Goal: Contribute content: Contribute content

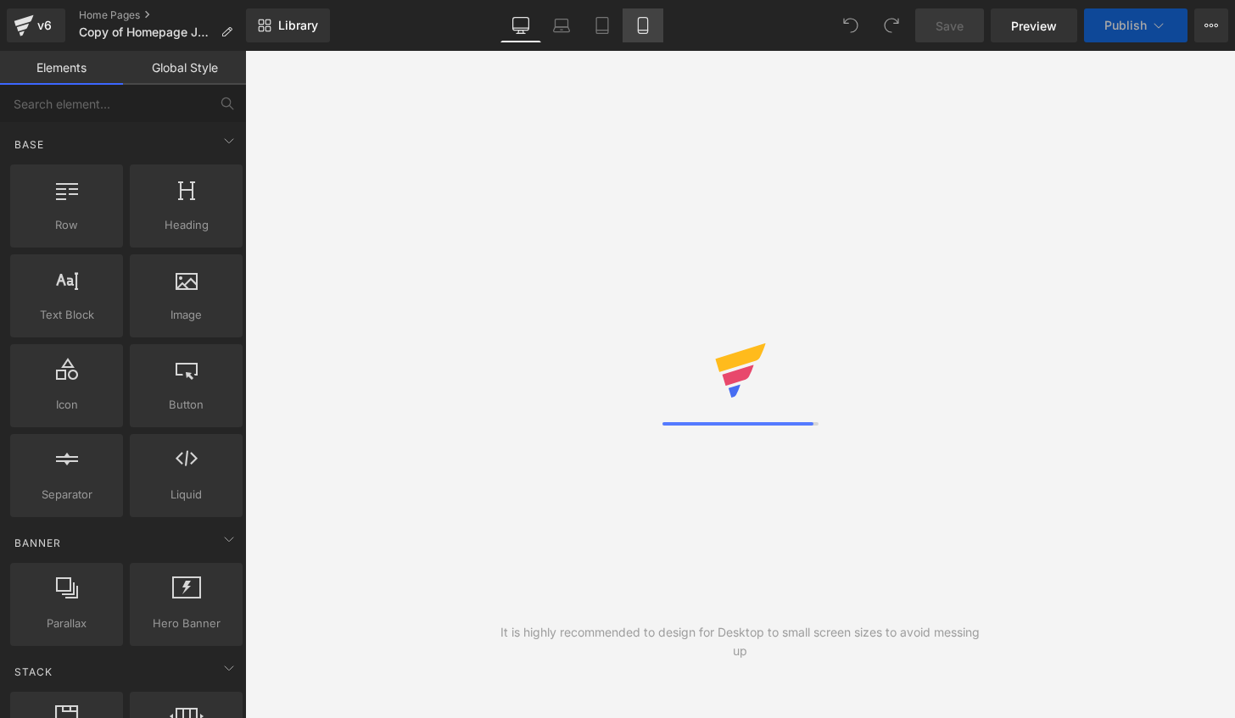
click at [643, 29] on icon at bounding box center [642, 25] width 17 height 17
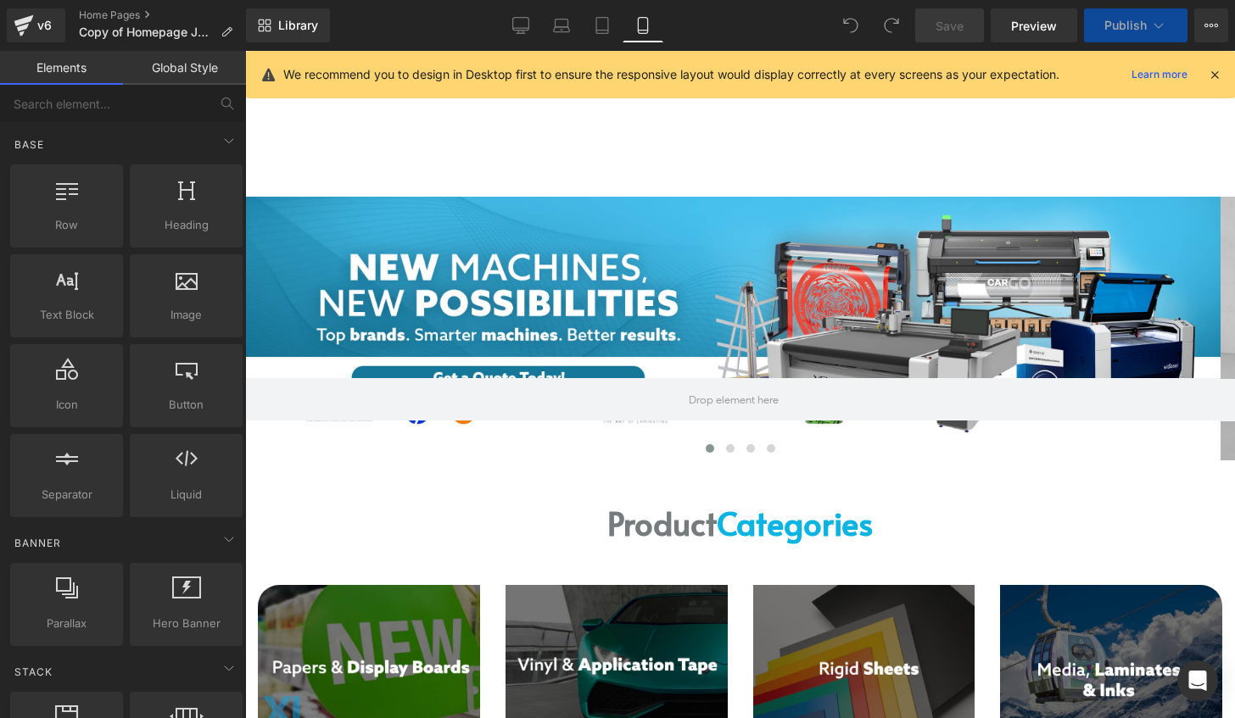
click at [646, 26] on icon at bounding box center [642, 25] width 17 height 17
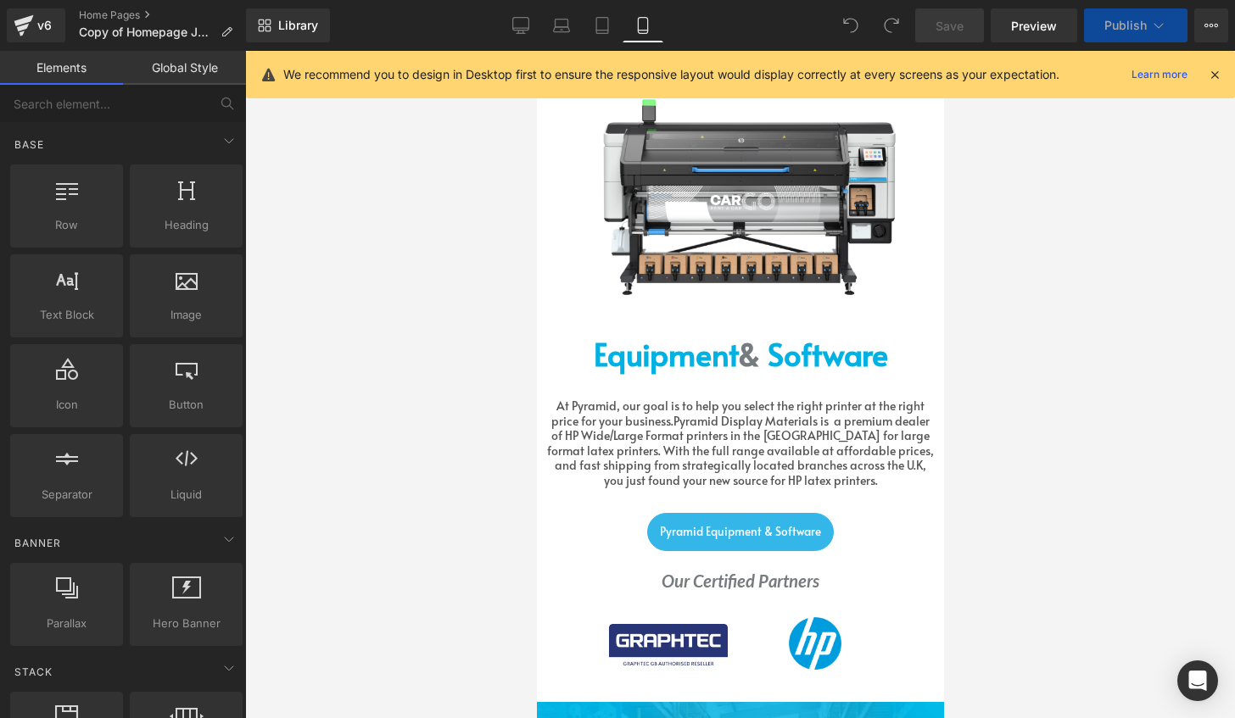
click at [638, 31] on icon at bounding box center [642, 25] width 17 height 17
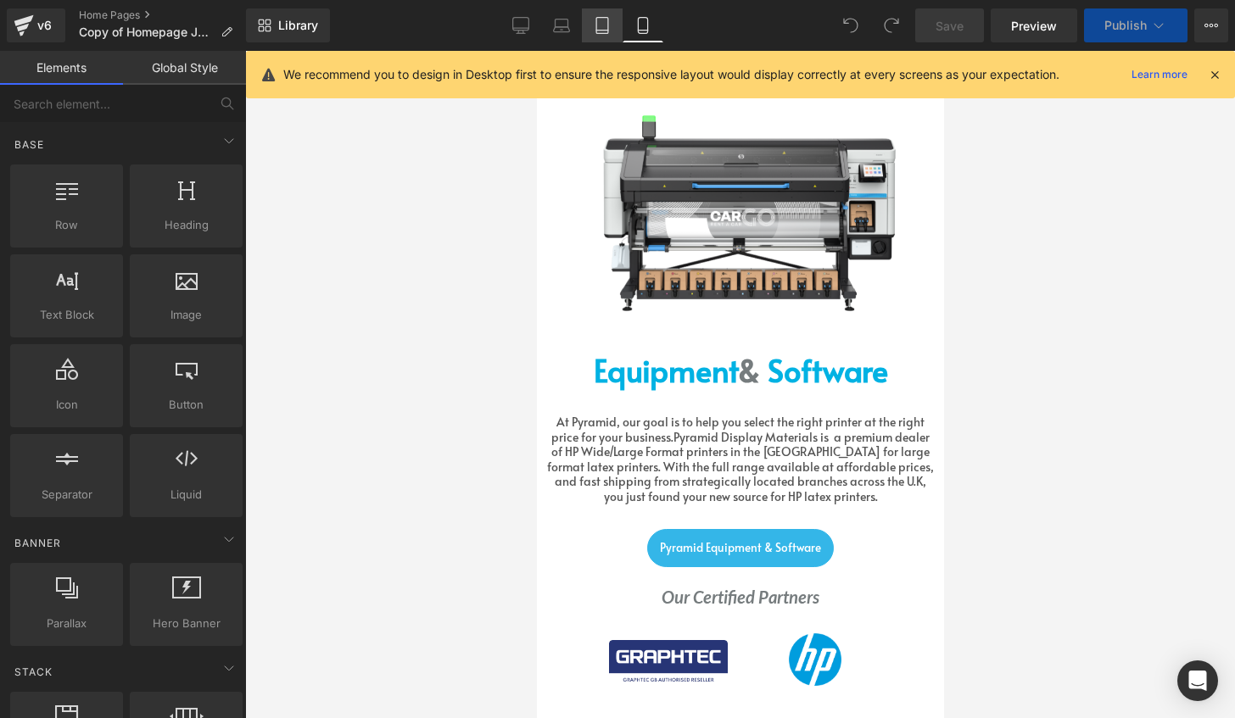
click at [602, 23] on icon at bounding box center [602, 25] width 17 height 17
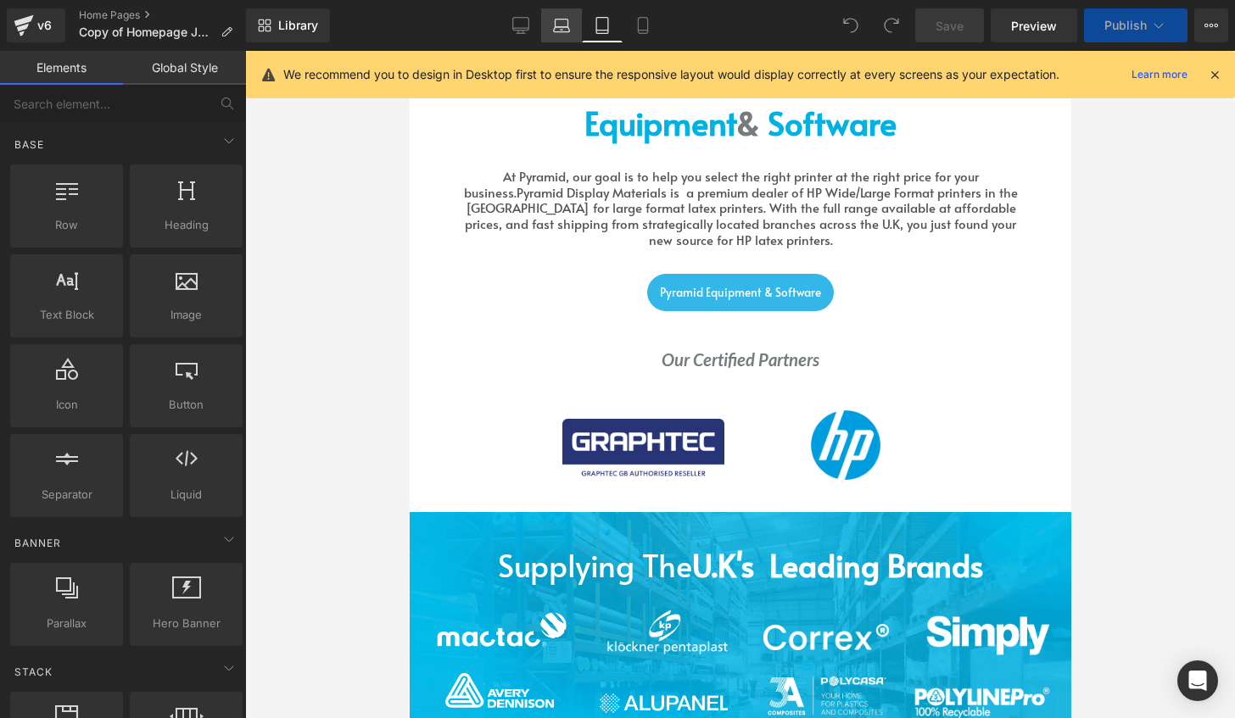
click at [560, 25] on icon at bounding box center [561, 25] width 17 height 17
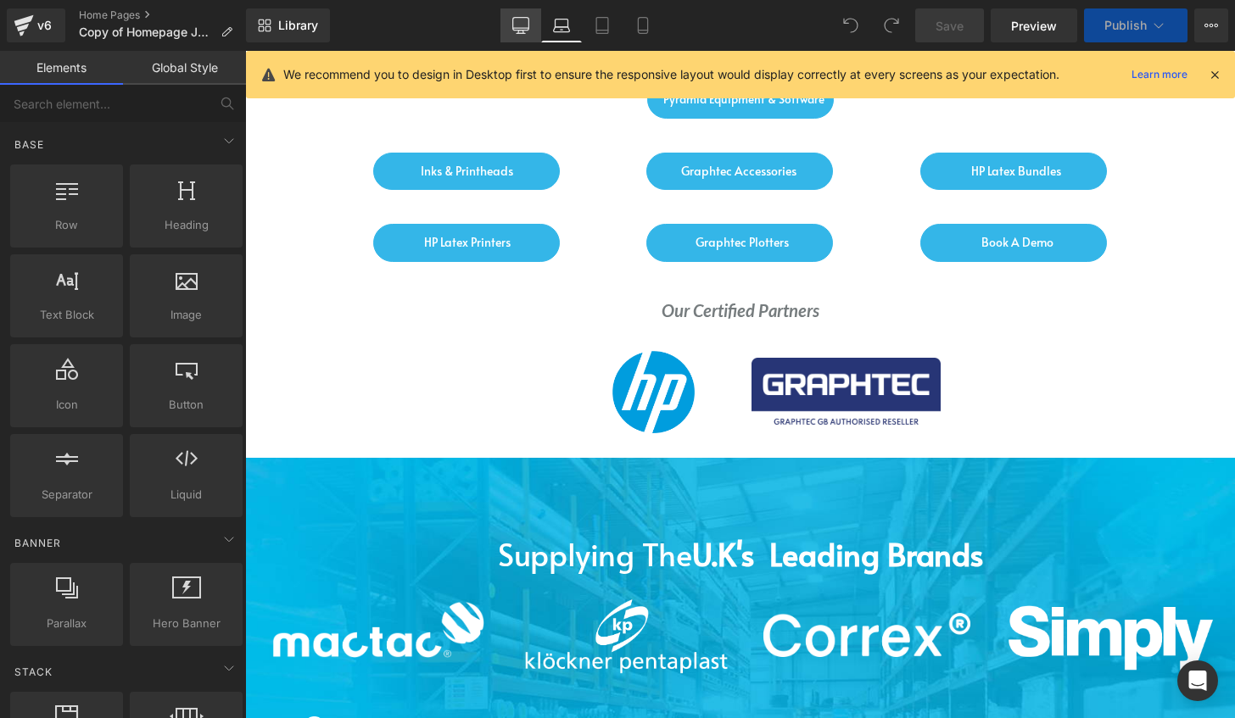
click at [517, 25] on icon at bounding box center [520, 25] width 17 height 17
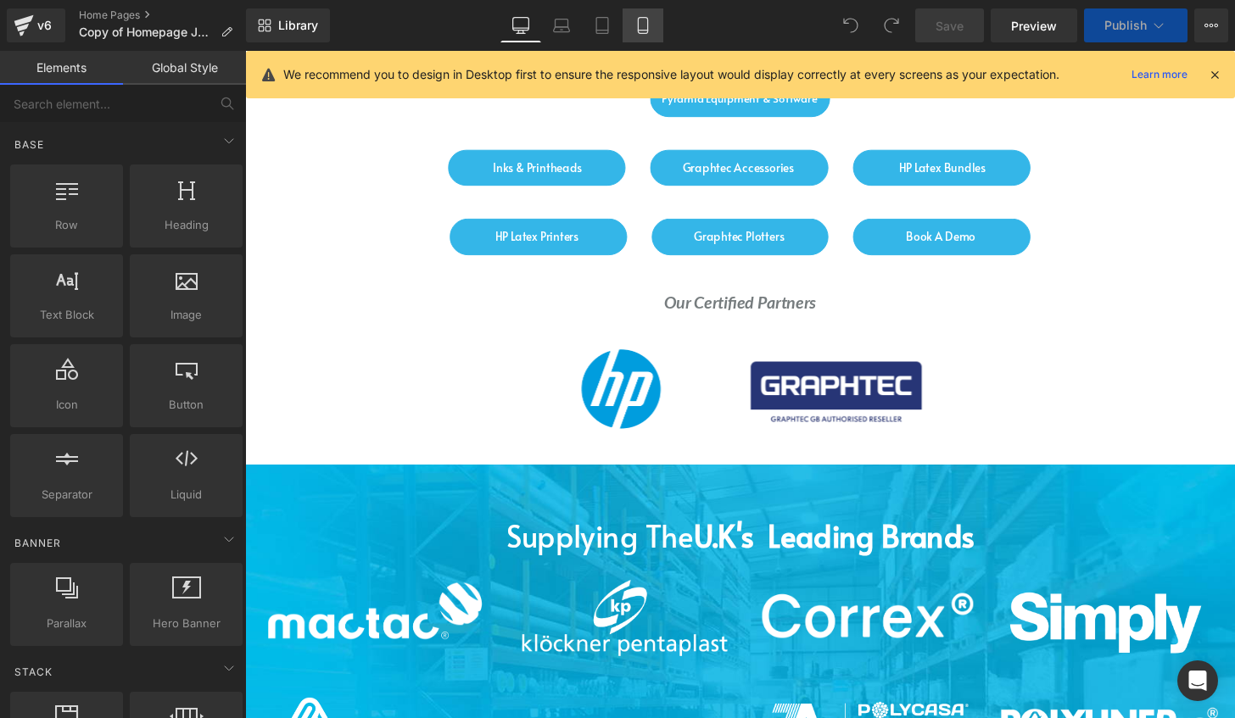
click at [650, 31] on icon at bounding box center [642, 25] width 17 height 17
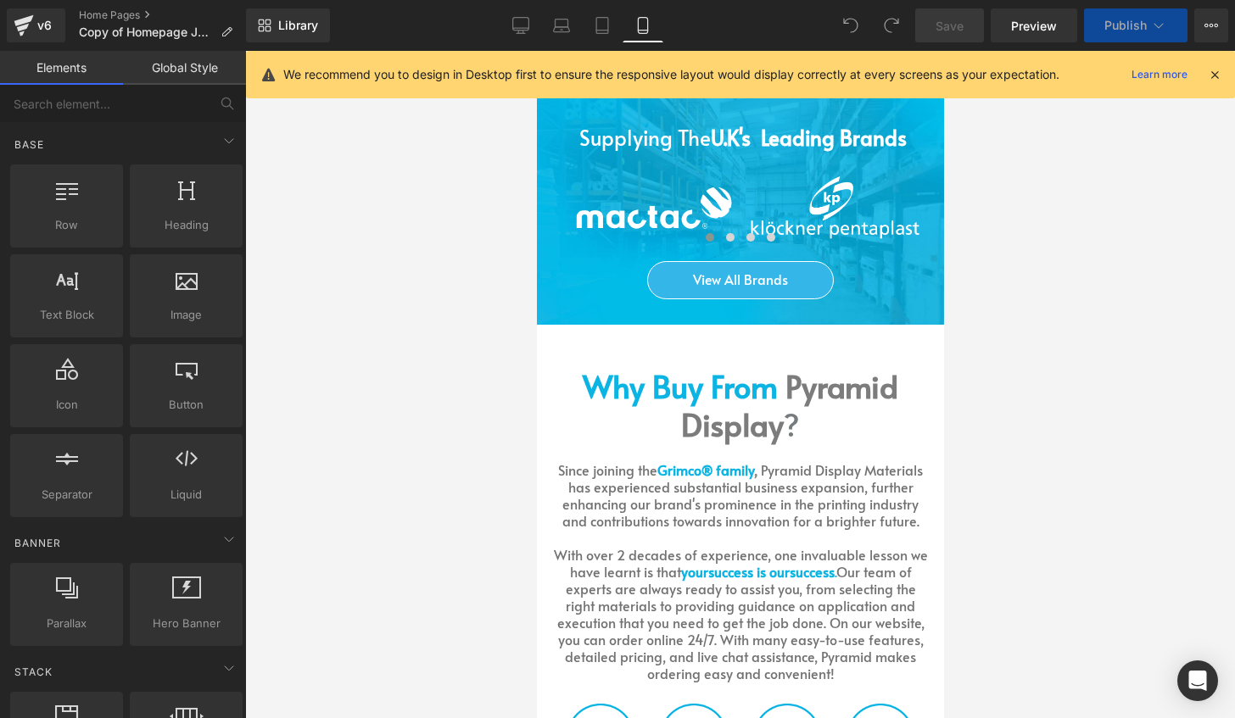
scroll to position [1943, 0]
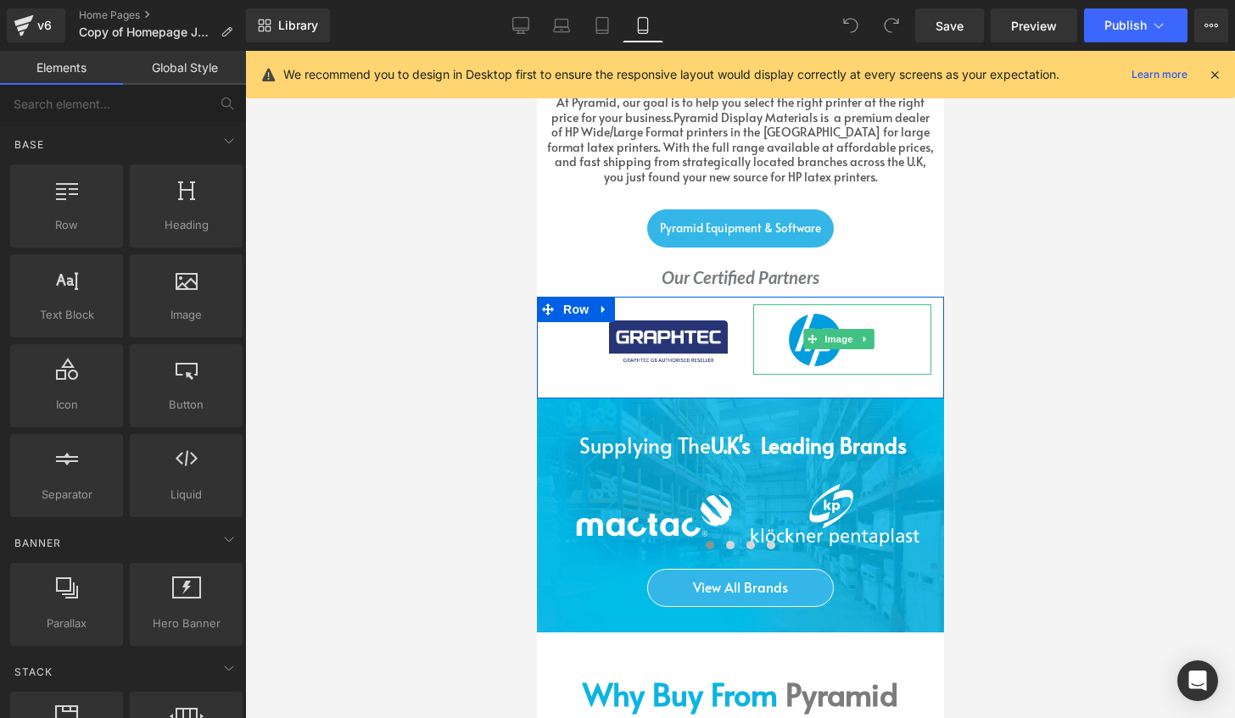
click at [792, 319] on div at bounding box center [841, 340] width 178 height 70
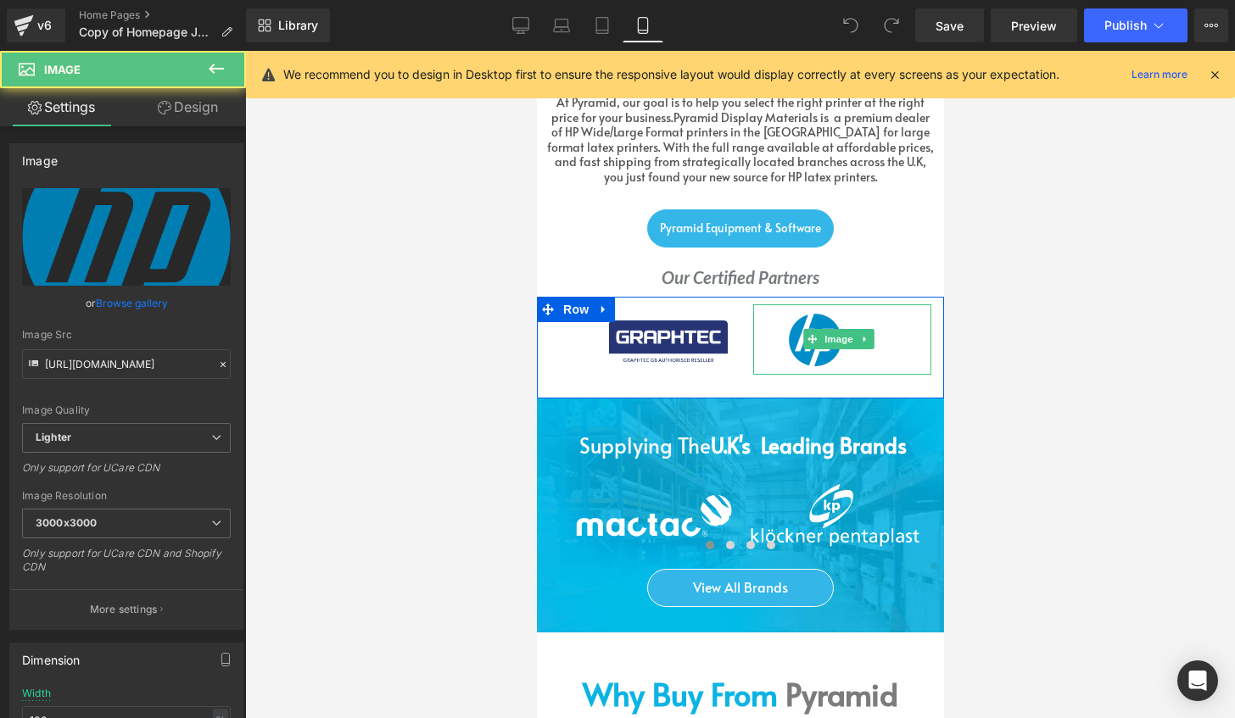
click at [795, 305] on img at bounding box center [841, 336] width 178 height 62
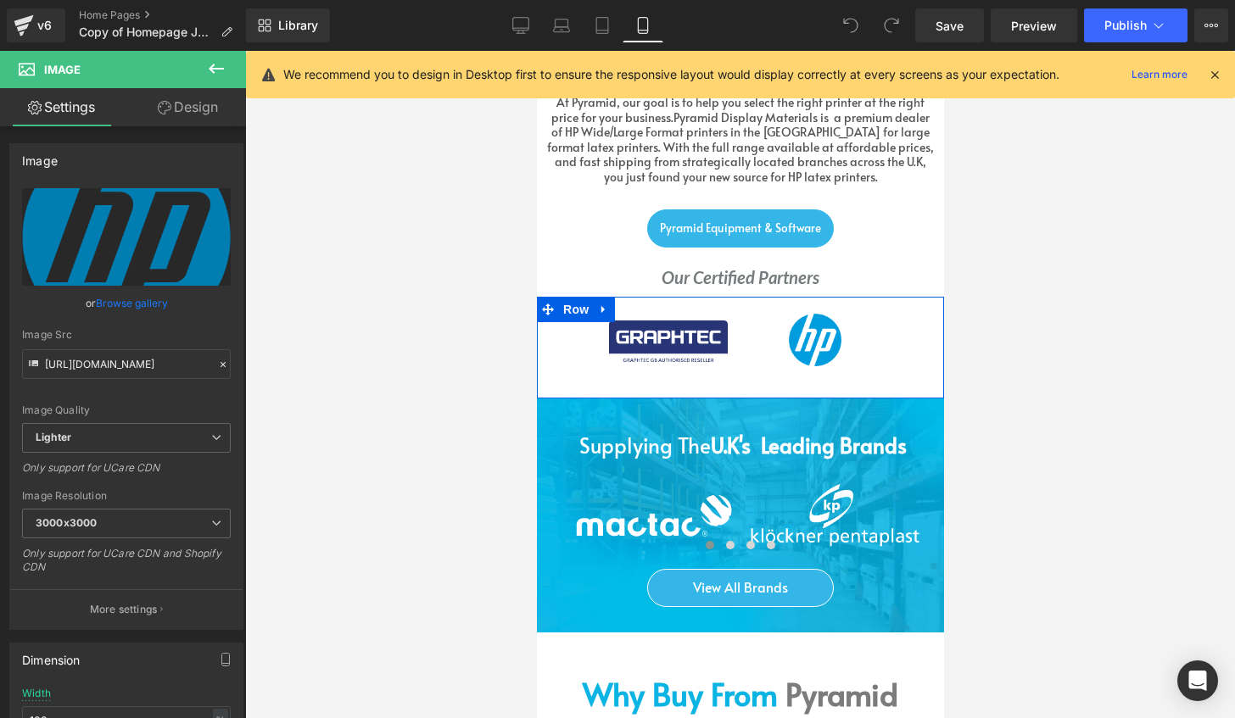
click at [740, 305] on div "Image" at bounding box center [842, 340] width 204 height 70
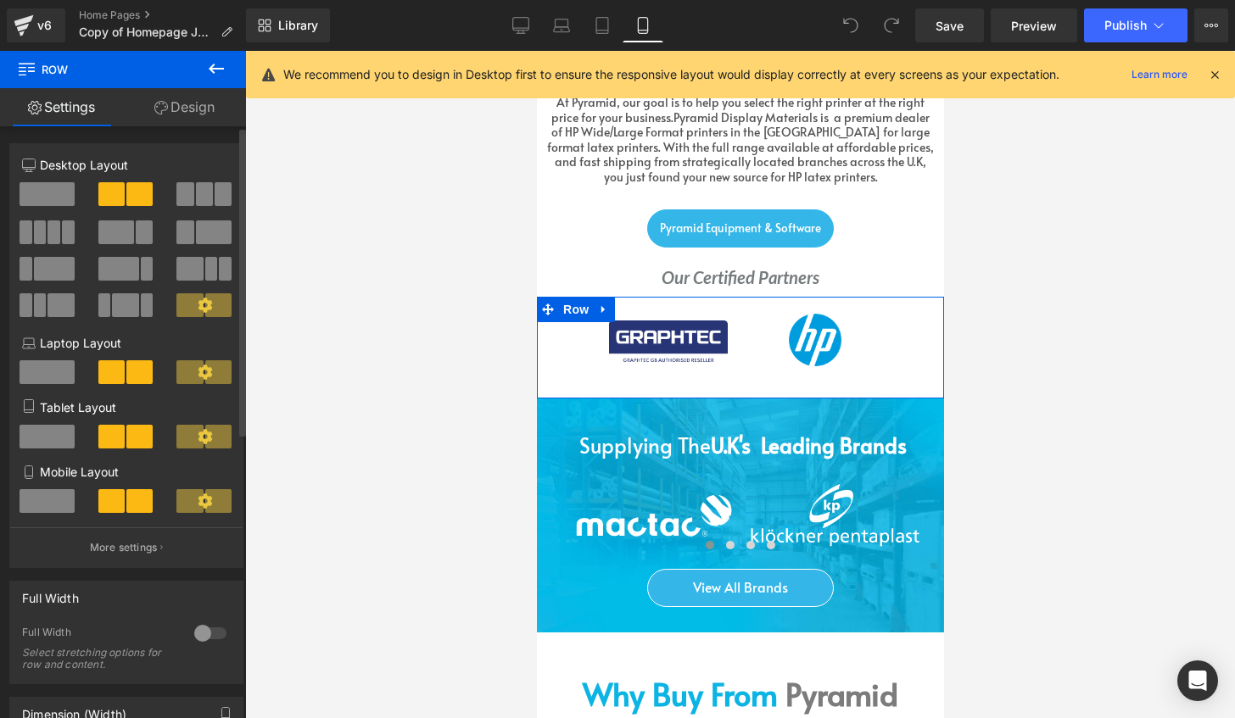
click at [196, 186] on span at bounding box center [204, 194] width 17 height 24
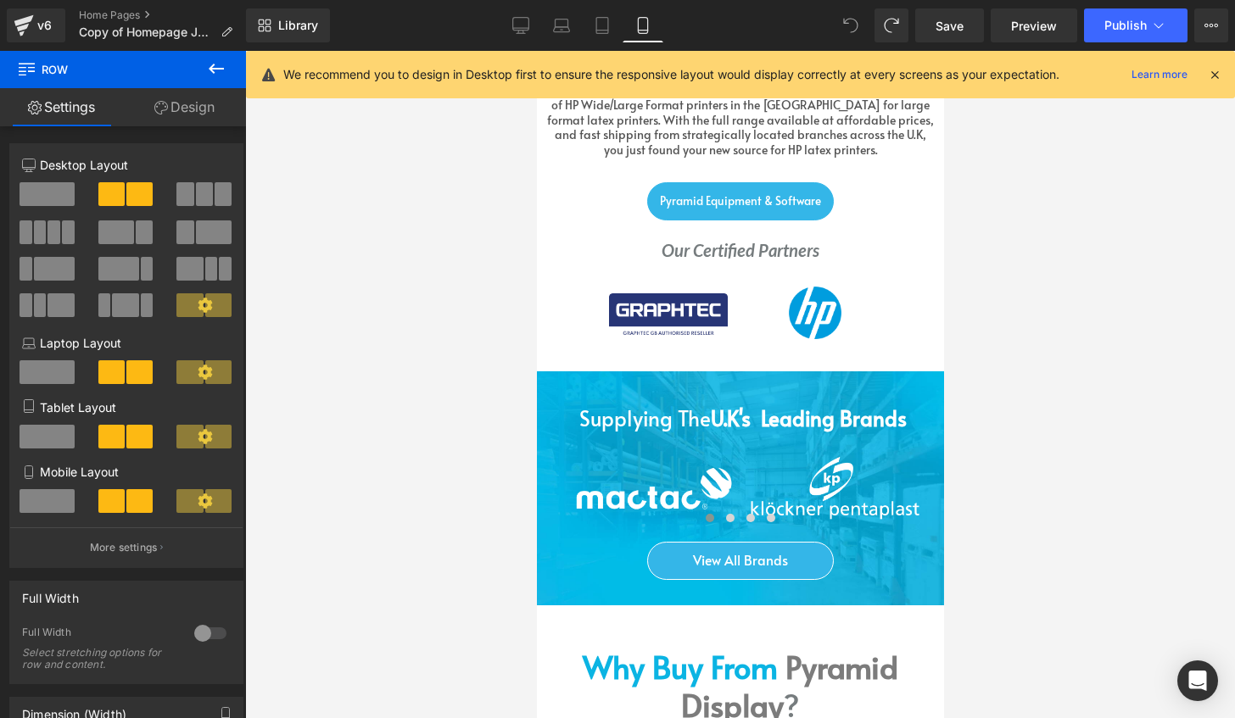
scroll to position [1915, 0]
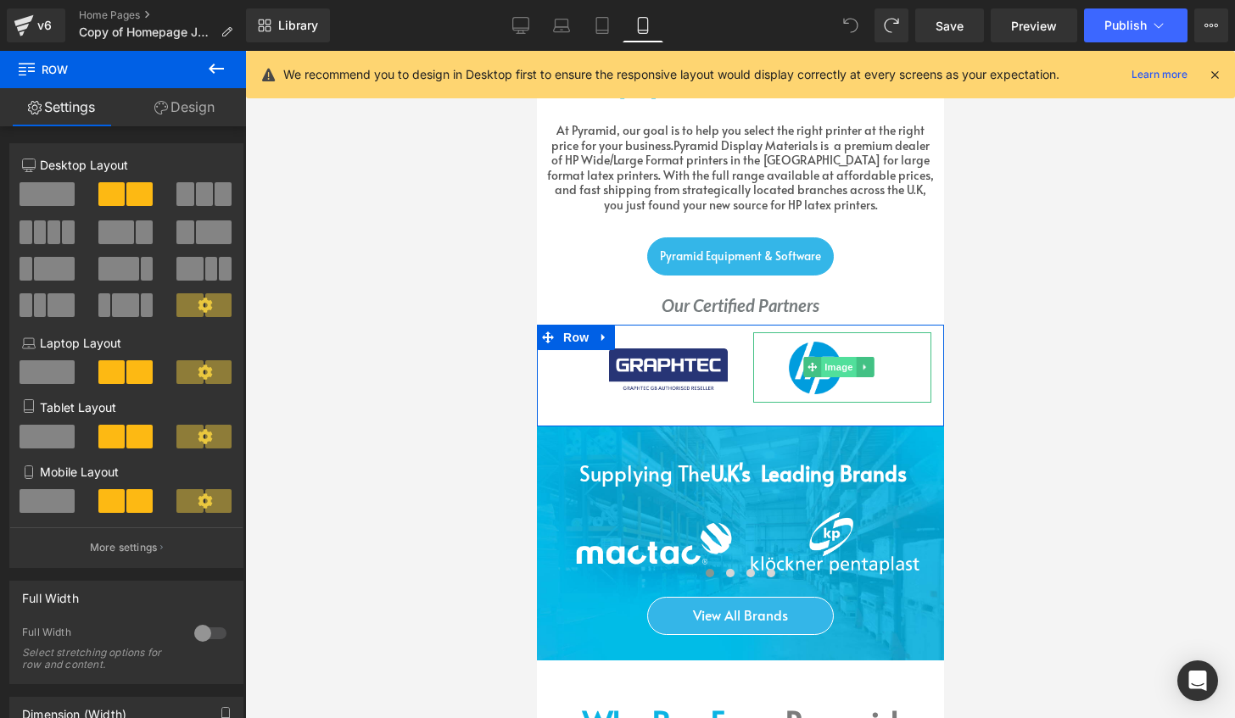
click at [814, 332] on div "Image" at bounding box center [841, 367] width 178 height 70
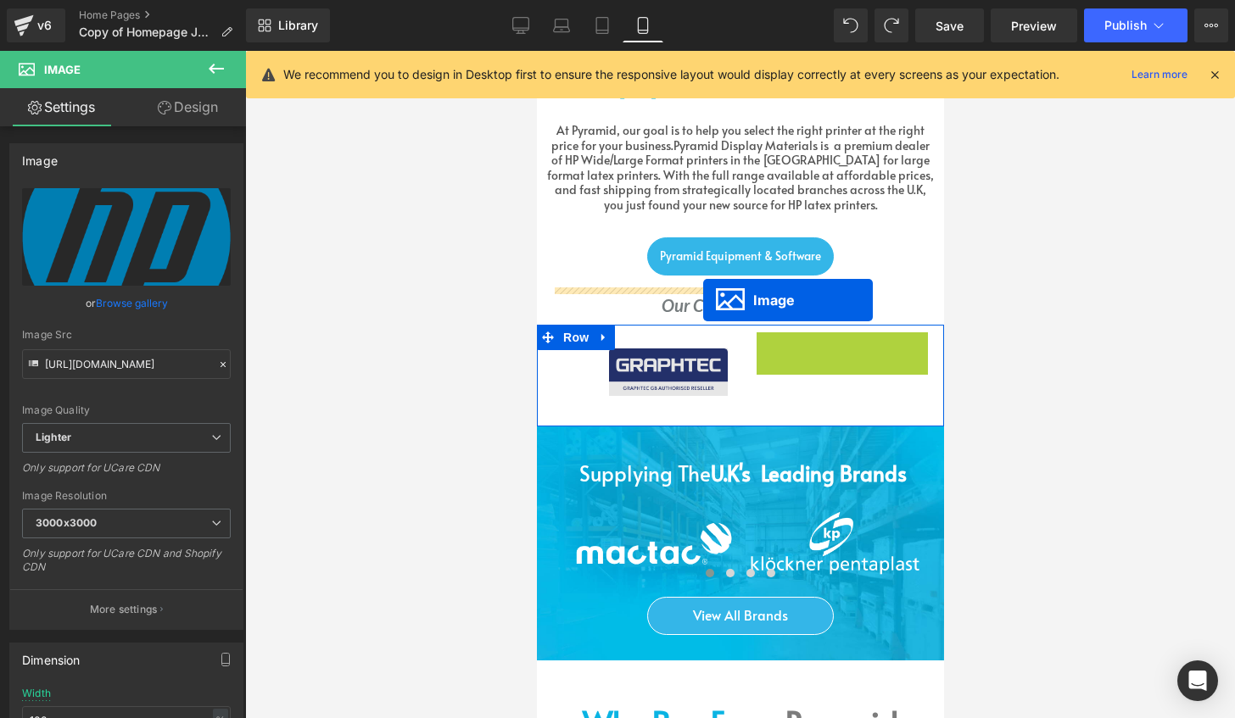
drag, startPoint x: 814, startPoint y: 325, endPoint x: 701, endPoint y: 300, distance: 115.5
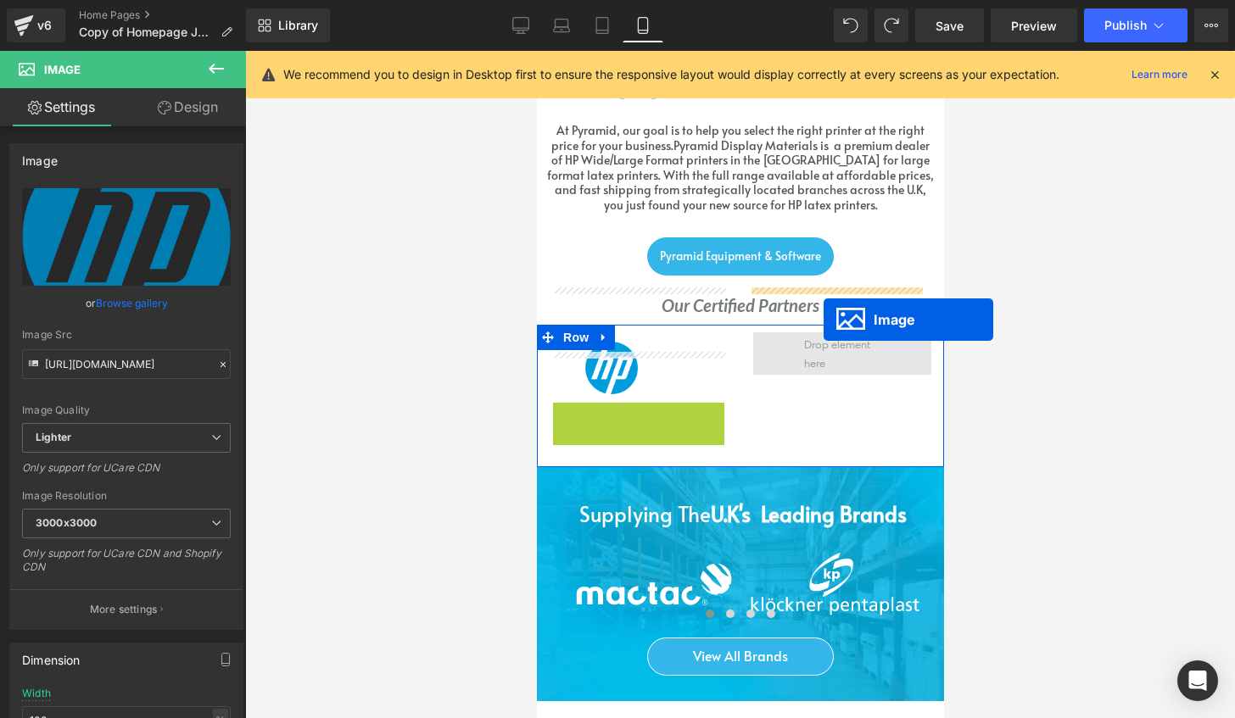
drag, startPoint x: 646, startPoint y: 387, endPoint x: 818, endPoint y: 316, distance: 185.6
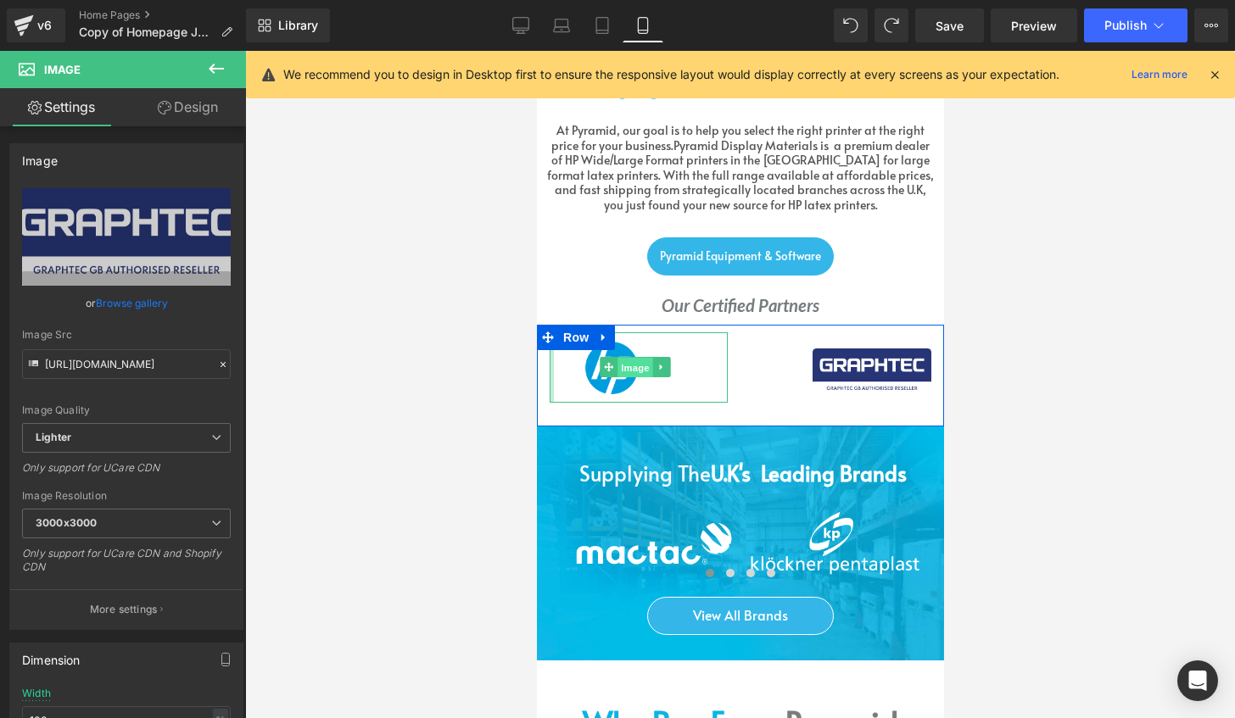
drag, startPoint x: 629, startPoint y: 322, endPoint x: 959, endPoint y: 304, distance: 330.5
click at [629, 358] on span "Image" at bounding box center [635, 368] width 36 height 20
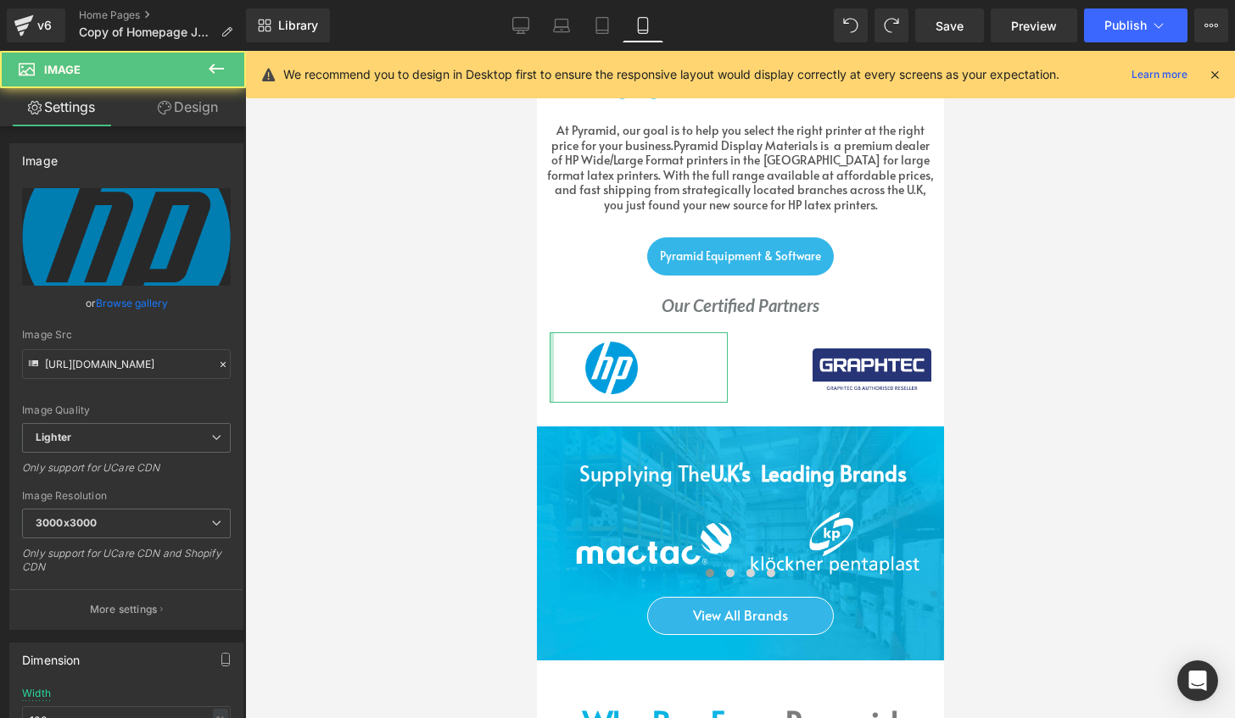
click at [185, 116] on link "Design" at bounding box center [187, 107] width 123 height 38
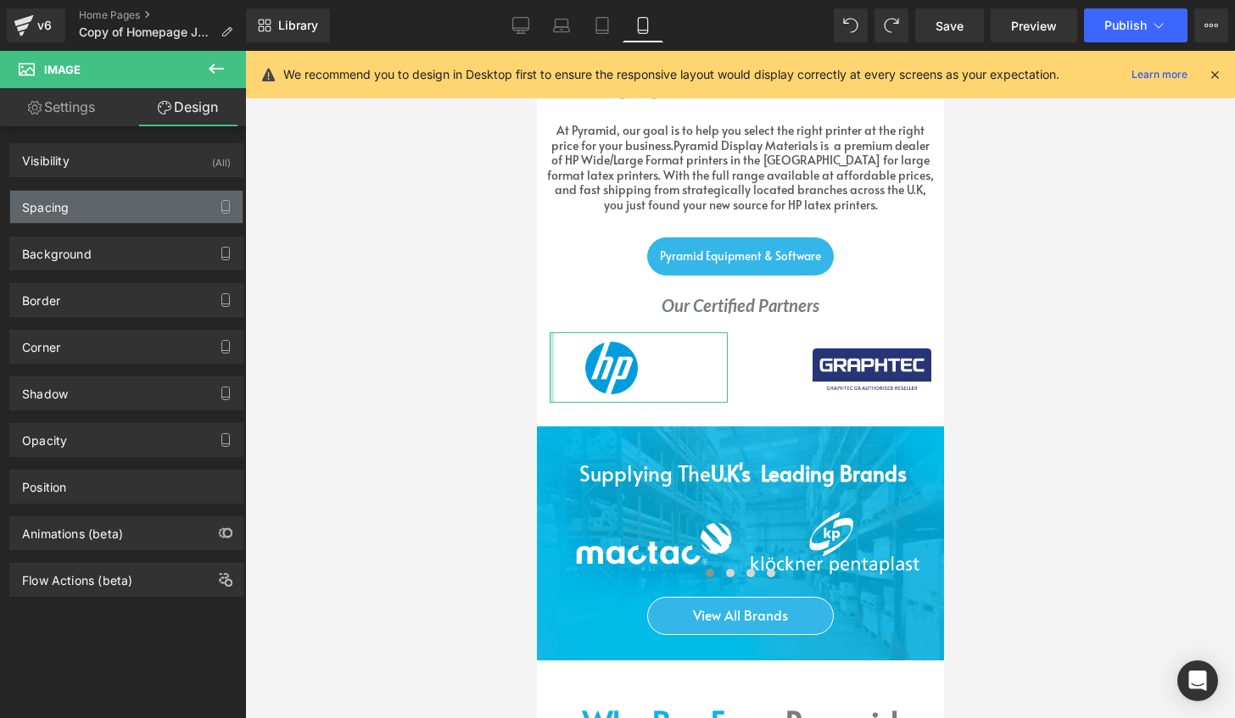
click at [115, 209] on div "Spacing" at bounding box center [126, 207] width 232 height 32
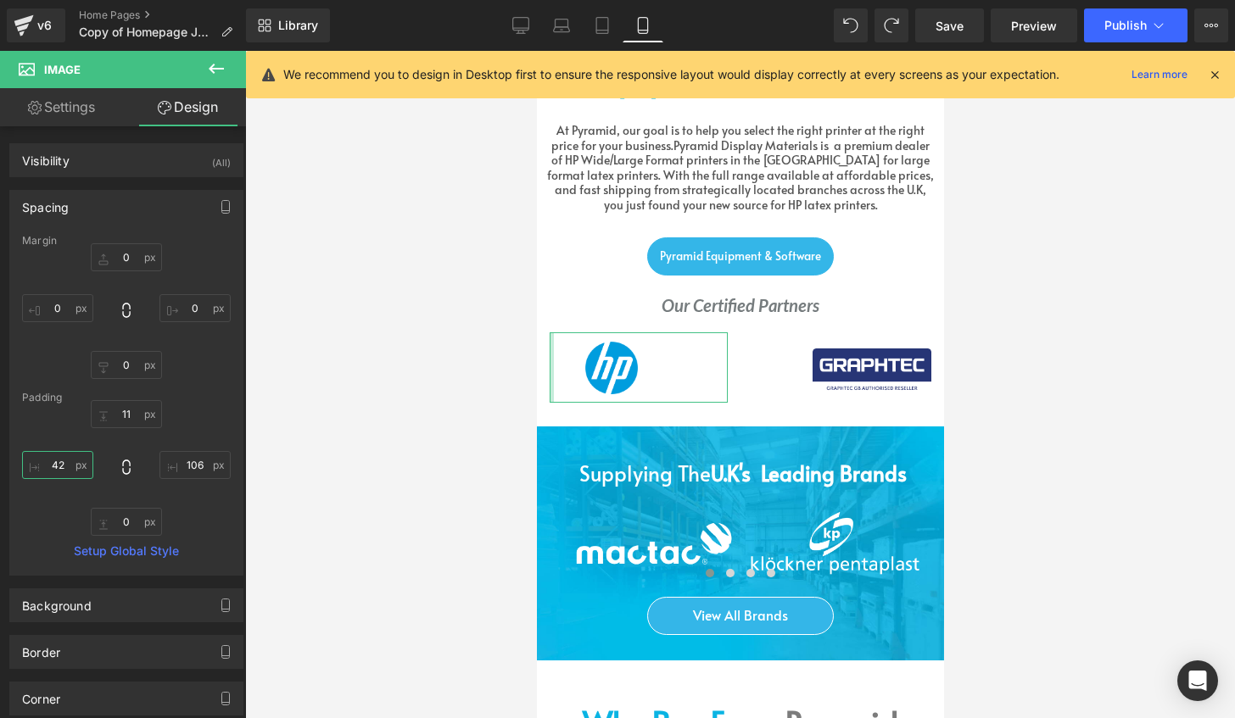
click at [57, 455] on input "42" at bounding box center [57, 465] width 71 height 28
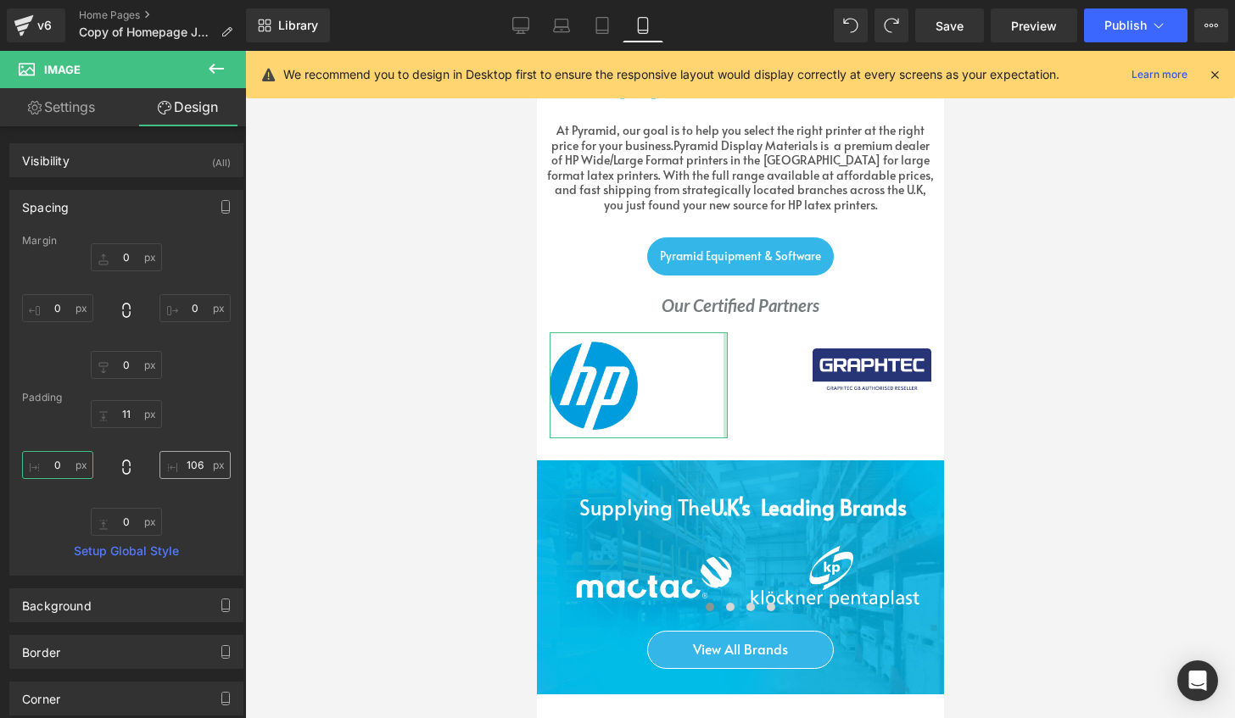
type input "0"
click at [206, 468] on input "106" at bounding box center [194, 465] width 71 height 28
type input "0"
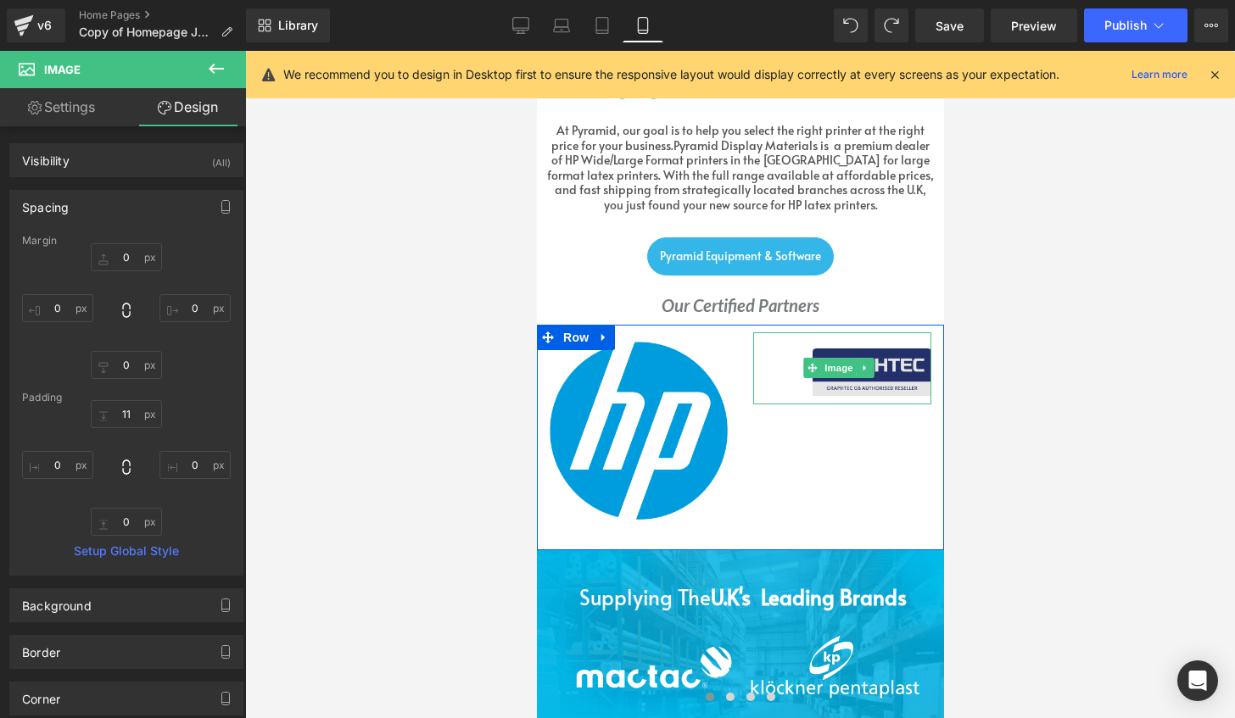
click at [875, 332] on img at bounding box center [841, 364] width 178 height 64
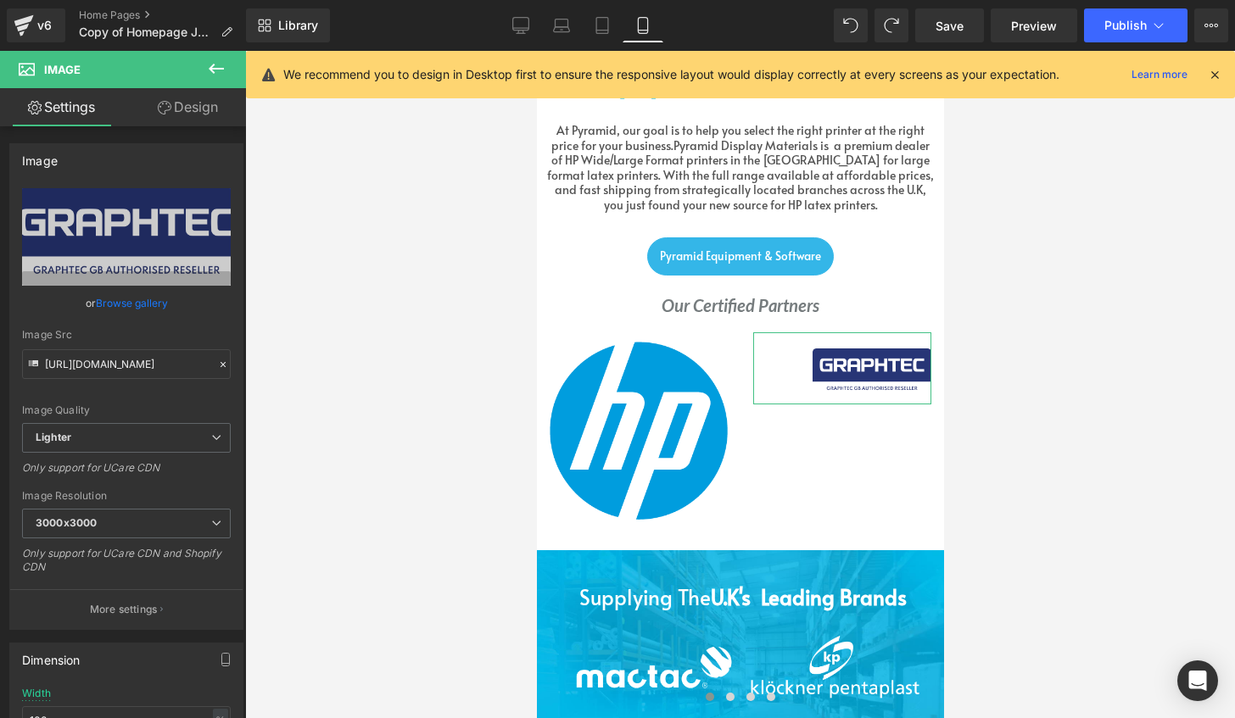
click at [166, 109] on icon at bounding box center [165, 108] width 14 height 14
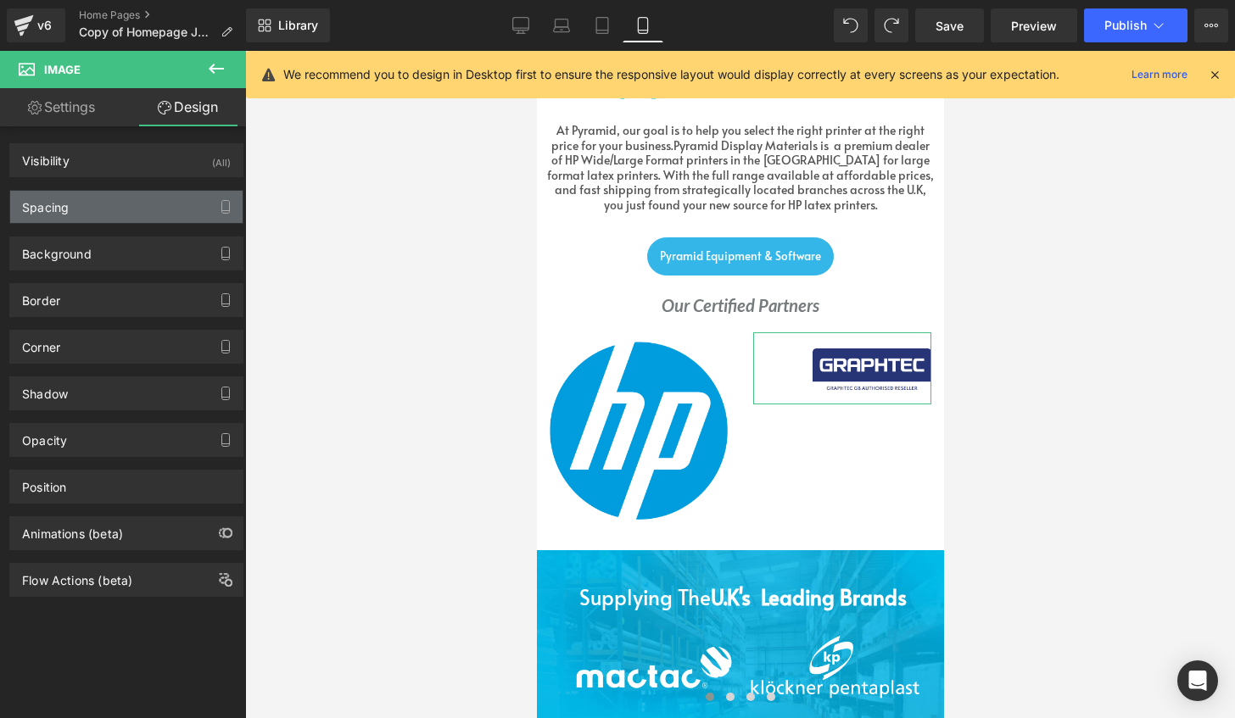
click at [136, 212] on div "Spacing" at bounding box center [126, 207] width 232 height 32
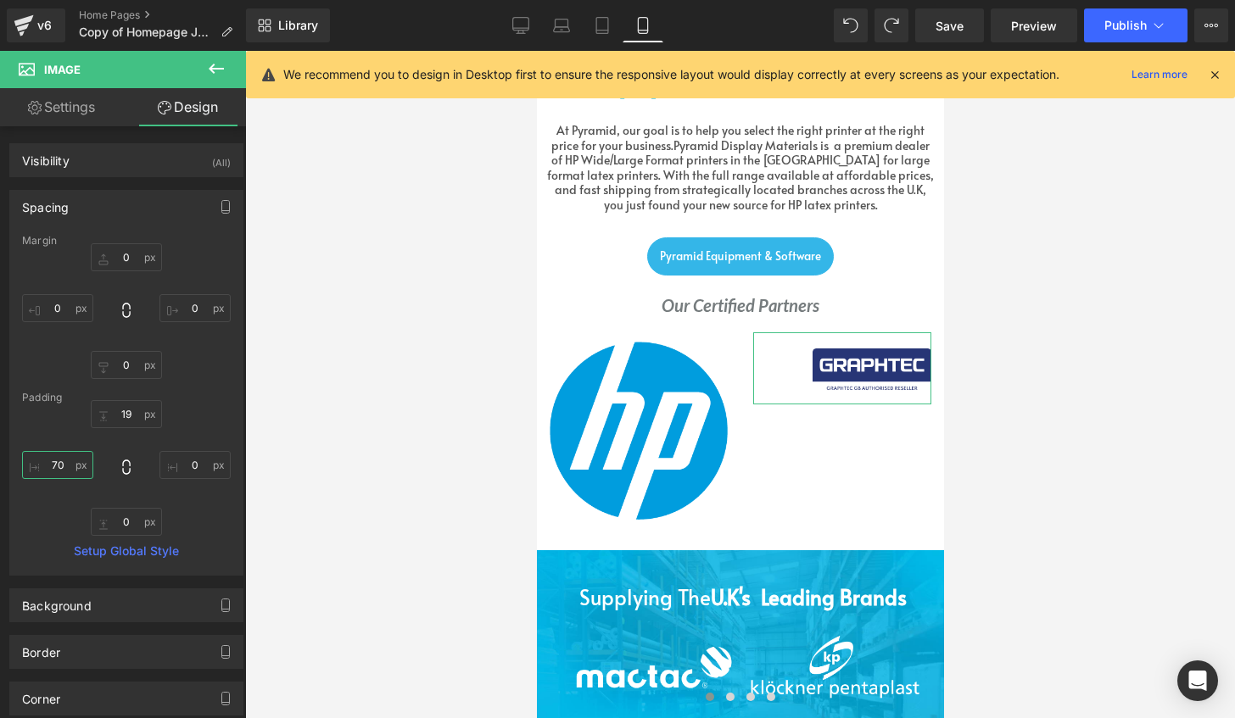
click at [76, 463] on input "text" at bounding box center [57, 465] width 71 height 28
type input "0"
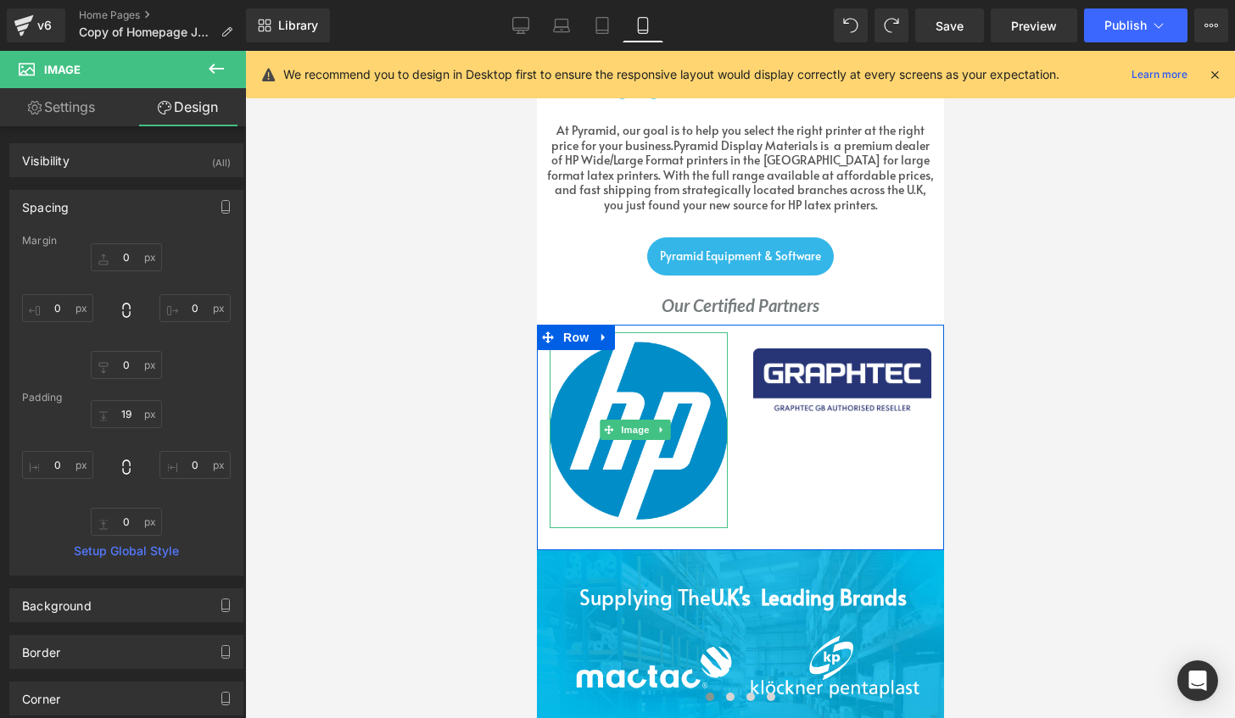
click at [645, 342] on img at bounding box center [638, 425] width 178 height 187
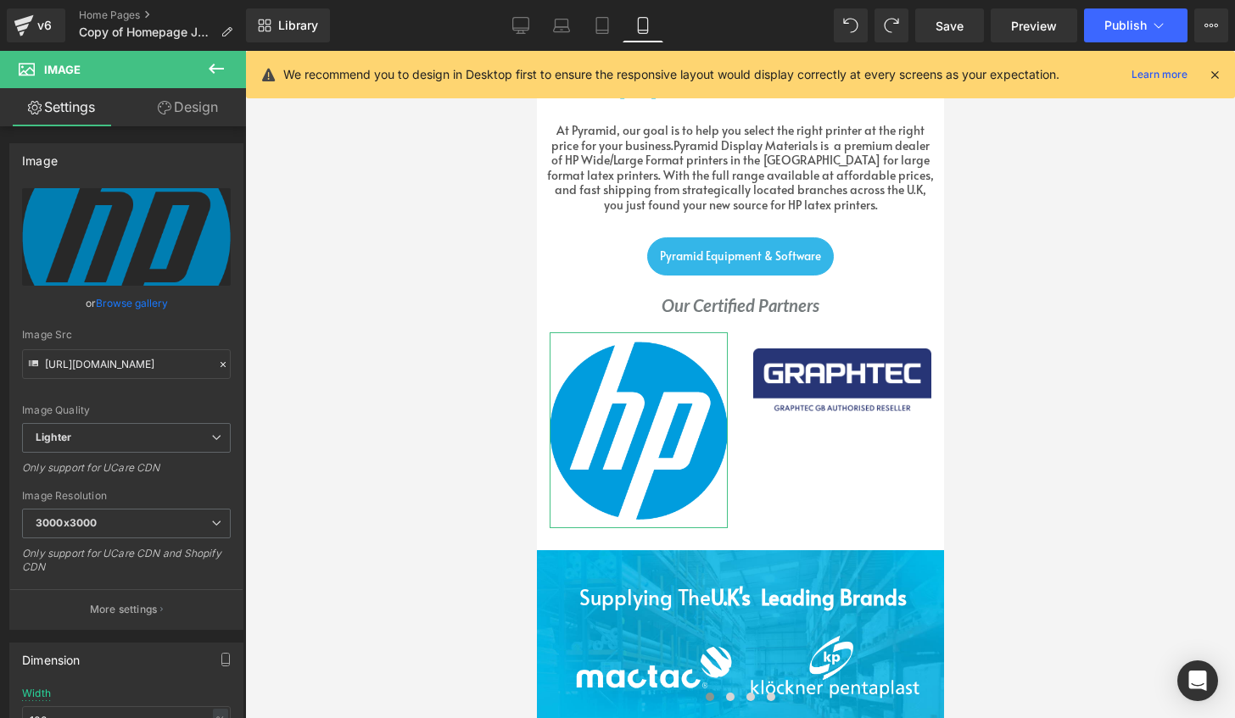
click at [198, 110] on link "Design" at bounding box center [187, 107] width 123 height 38
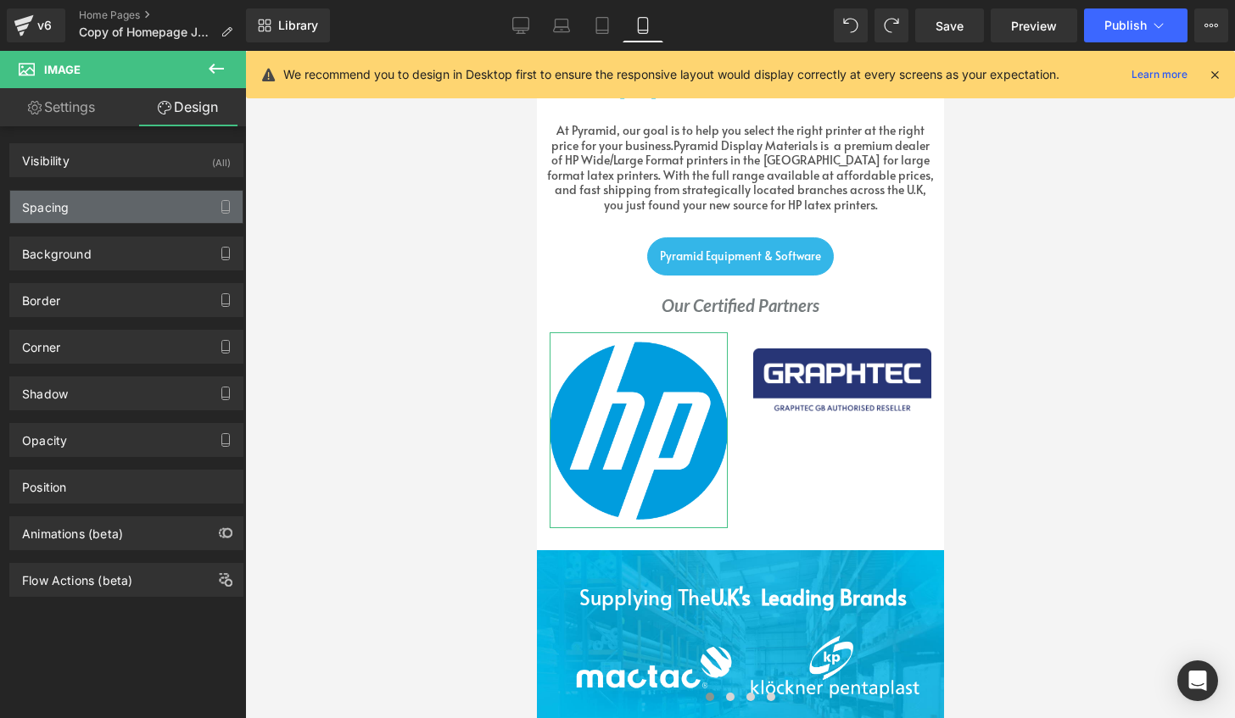
click at [113, 204] on div "Spacing" at bounding box center [126, 207] width 232 height 32
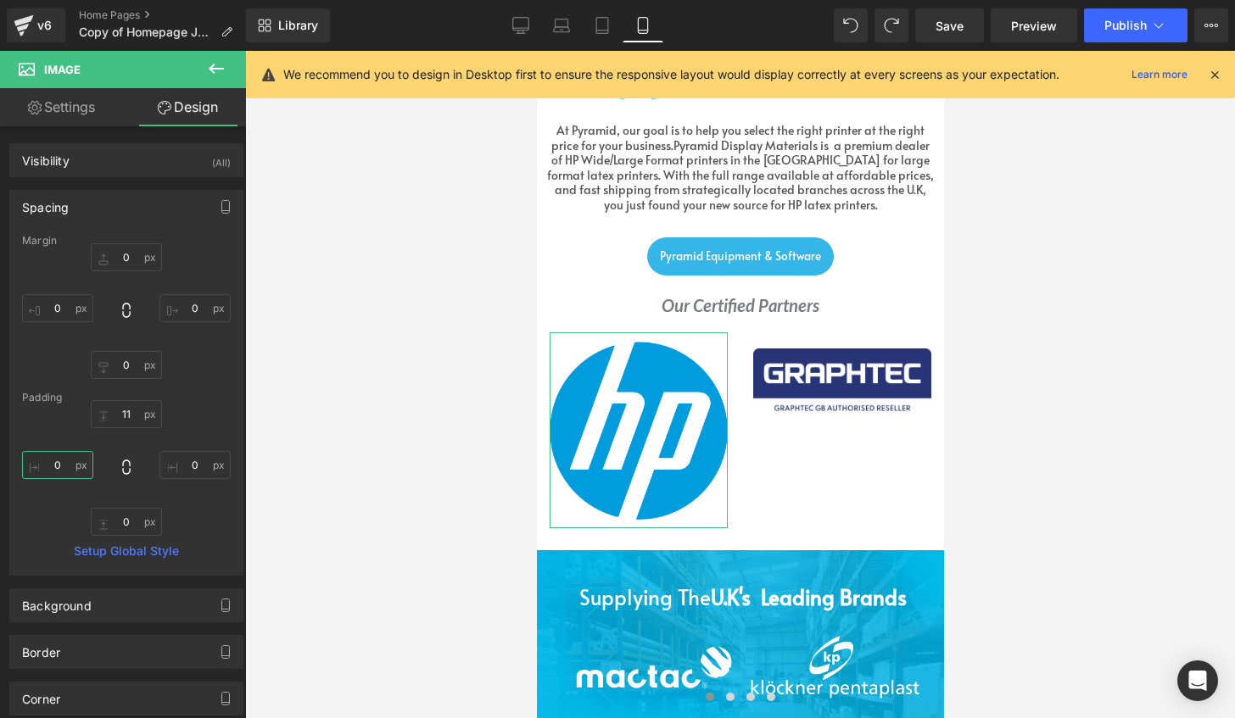
click at [60, 472] on input "0" at bounding box center [57, 465] width 71 height 28
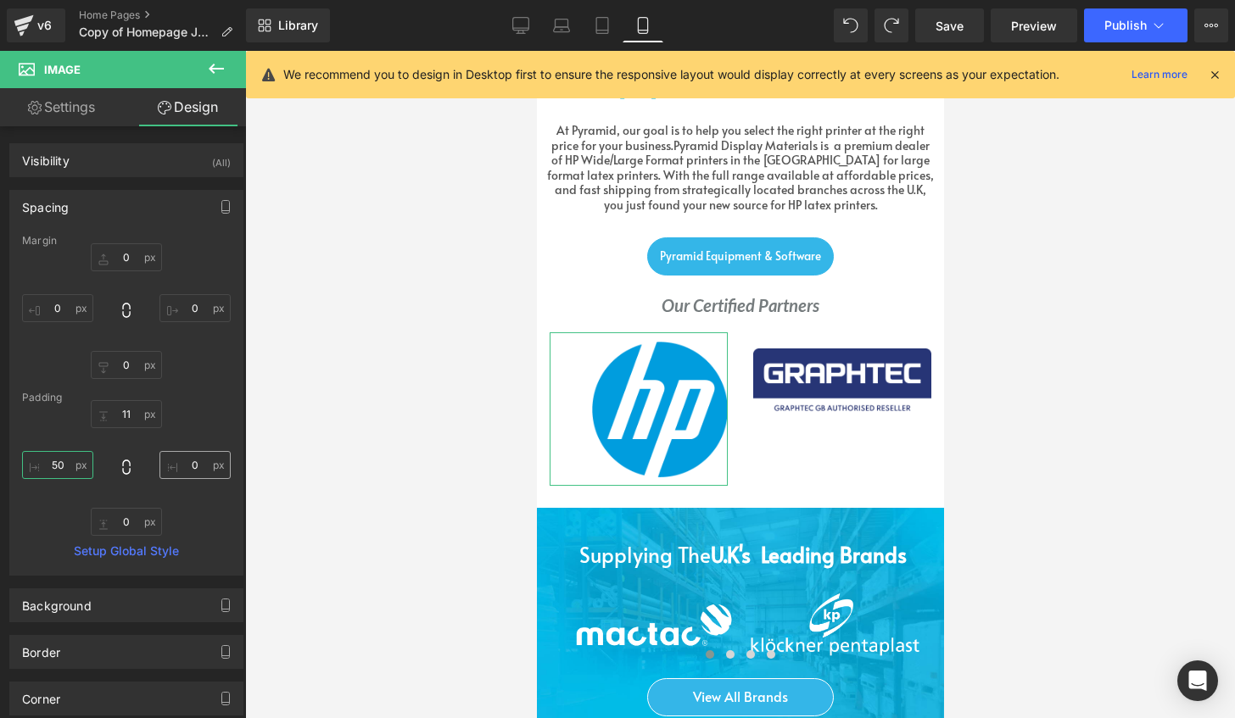
type input "50"
click at [186, 461] on input "0" at bounding box center [194, 465] width 71 height 28
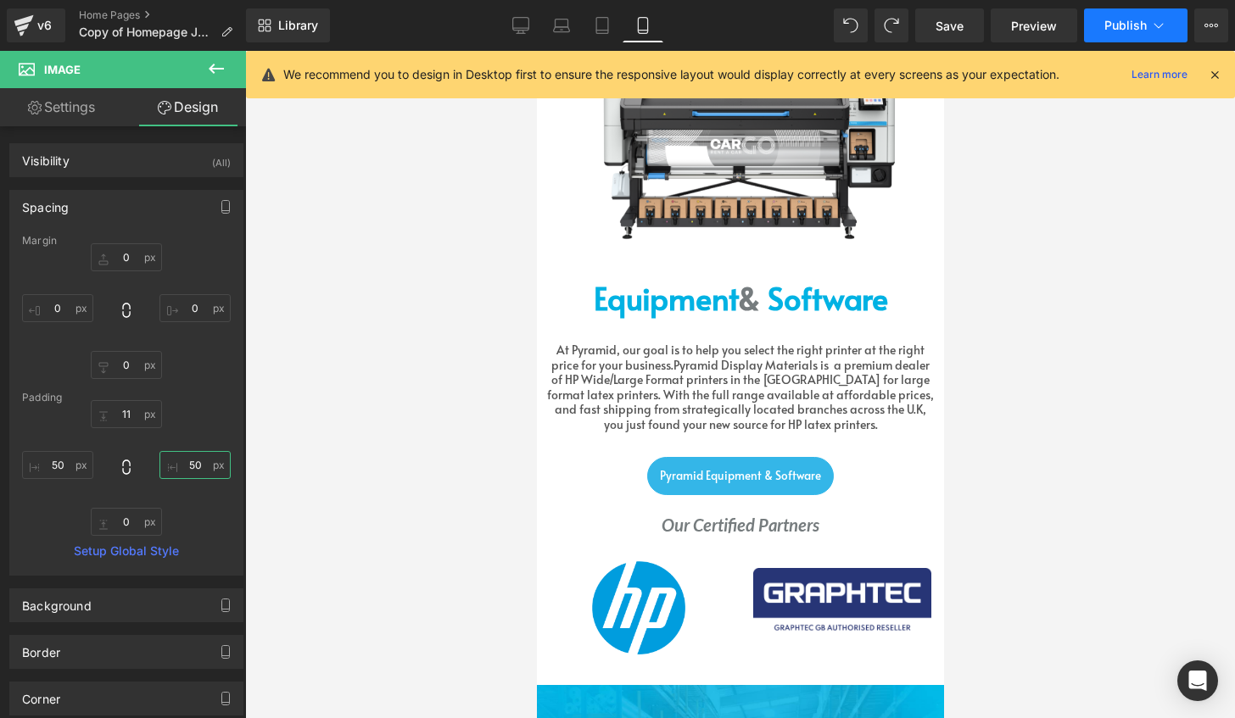
scroll to position [1746, 0]
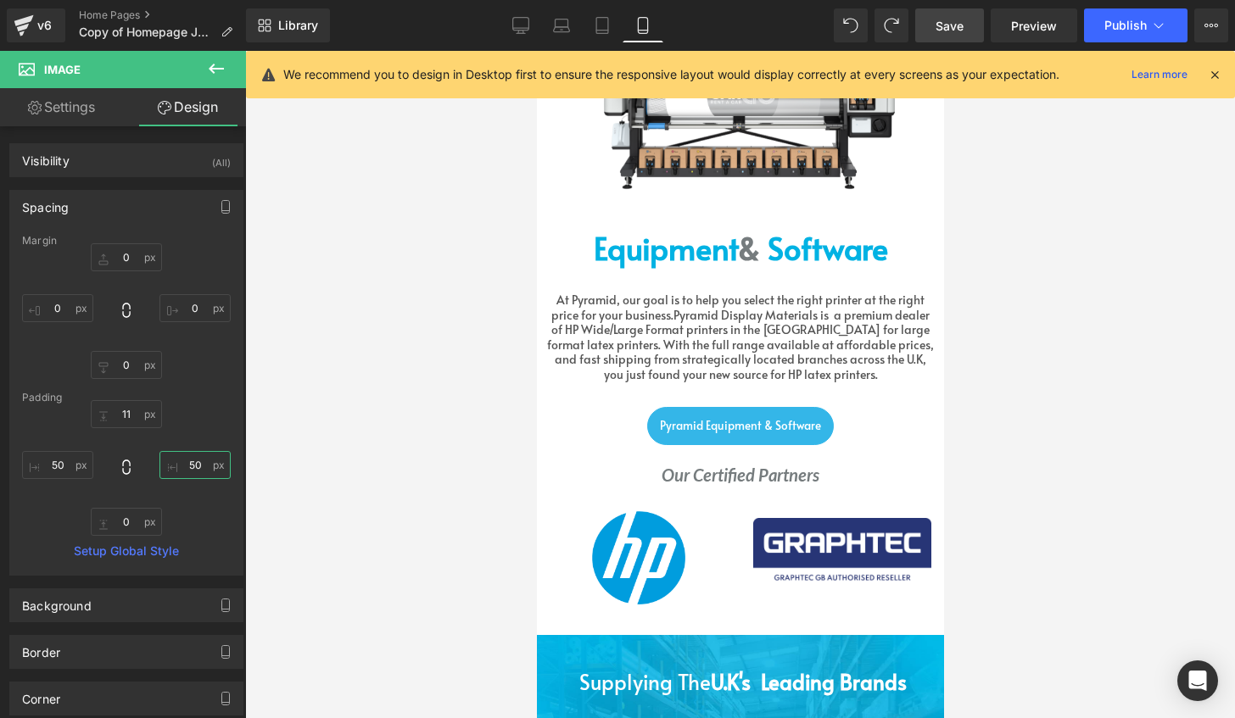
type input "50"
click at [947, 24] on span "Save" at bounding box center [950, 26] width 28 height 18
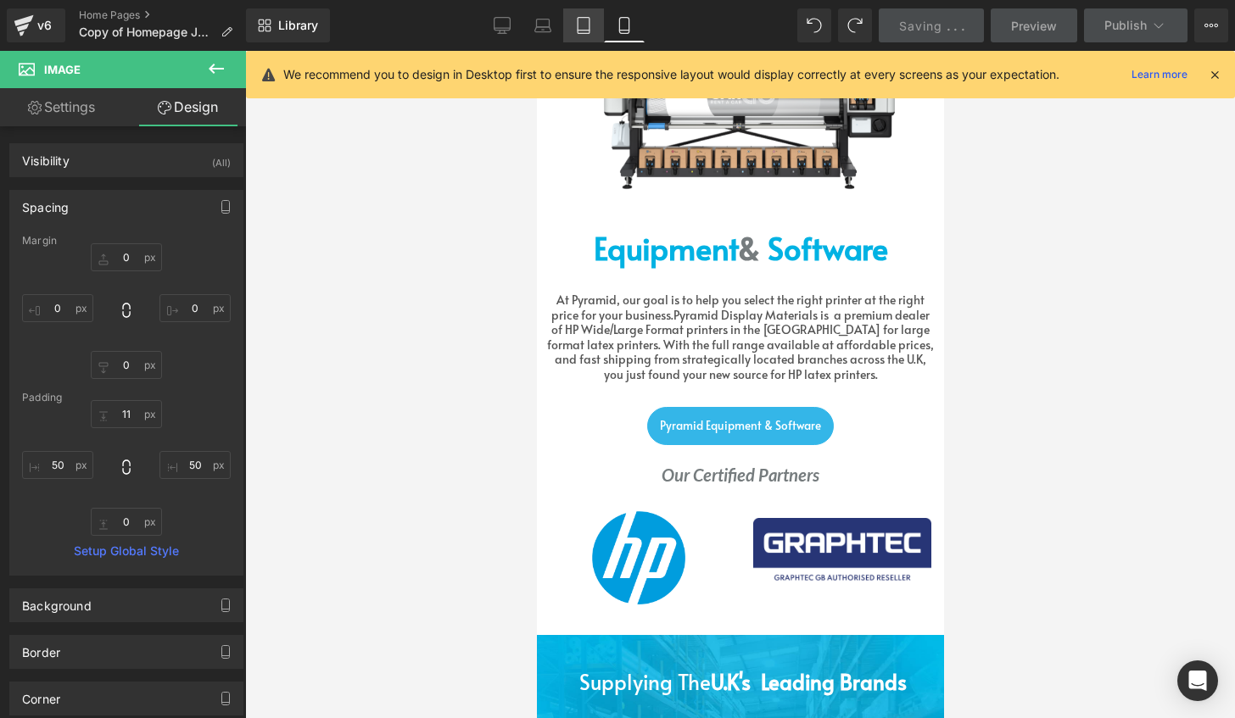
click at [582, 25] on icon at bounding box center [583, 25] width 17 height 17
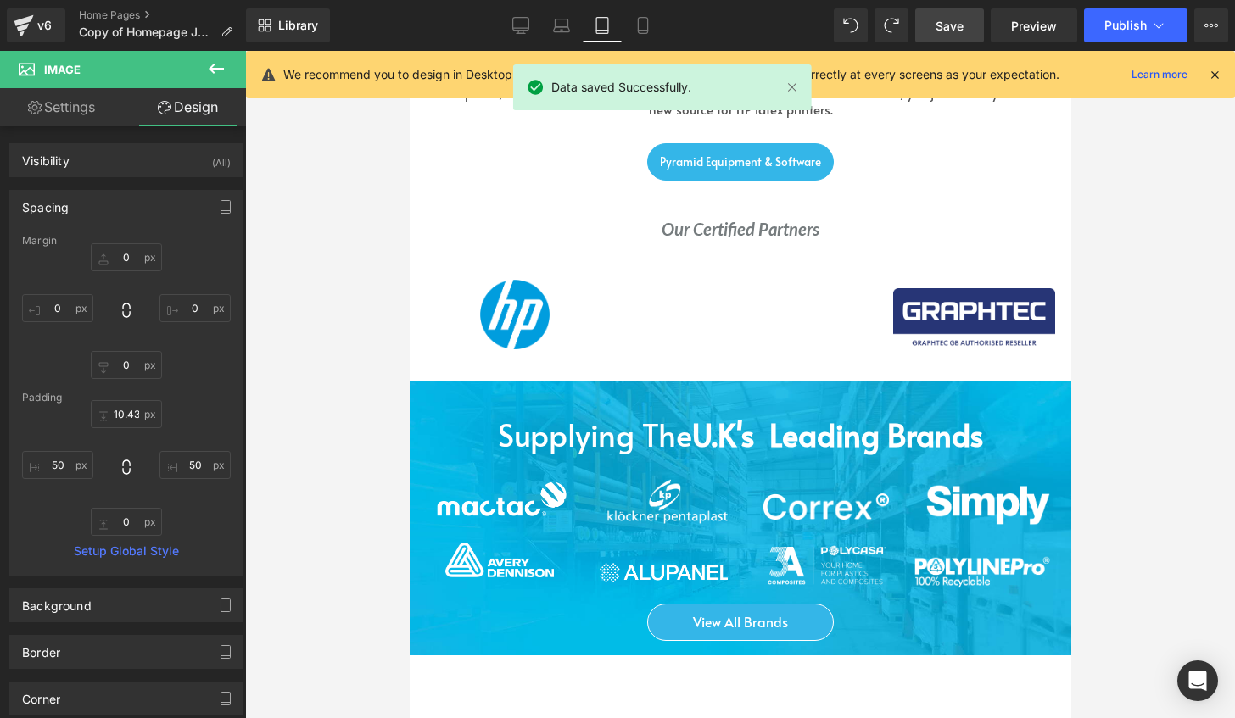
scroll to position [2739, 0]
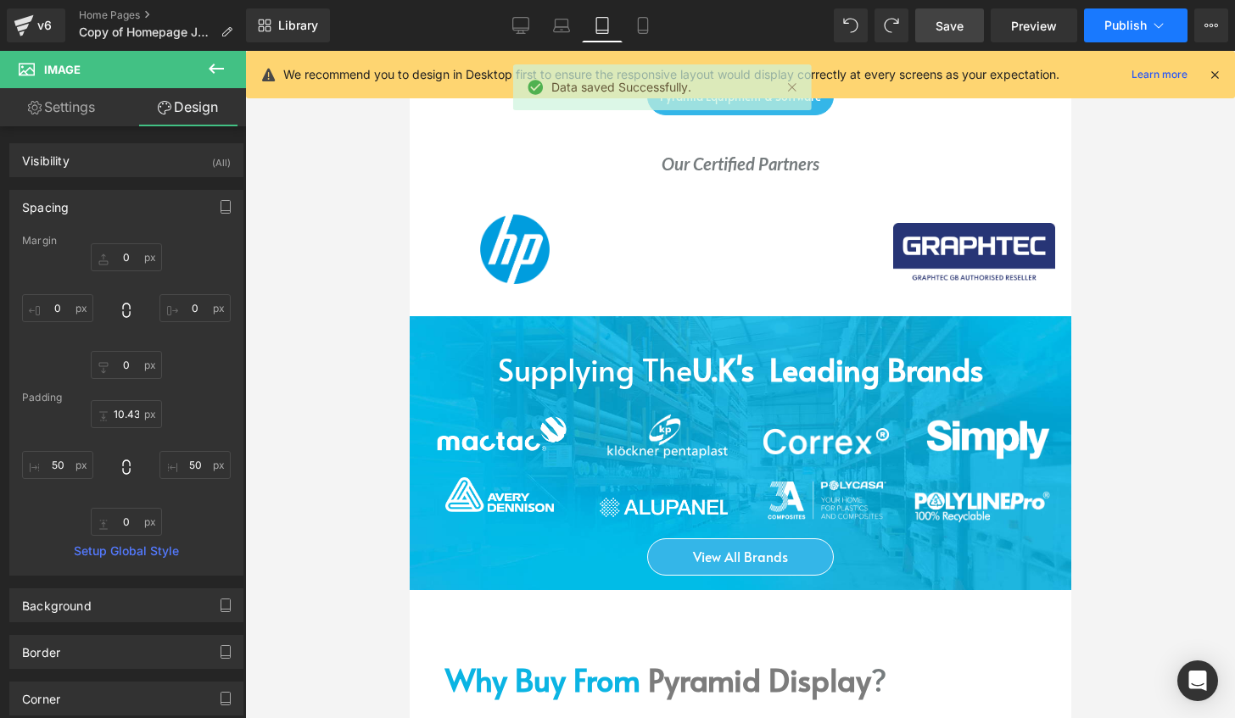
click at [1132, 22] on span "Publish" at bounding box center [1125, 26] width 42 height 14
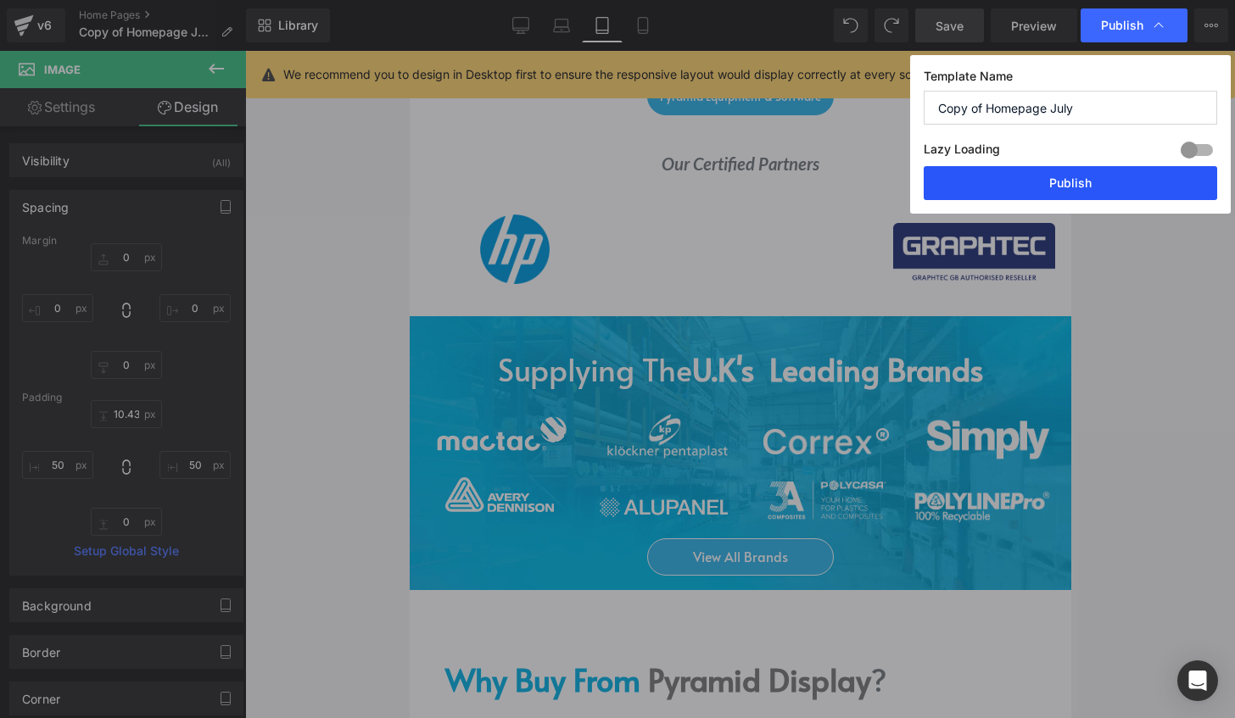
click at [1159, 176] on button "Publish" at bounding box center [1070, 183] width 293 height 34
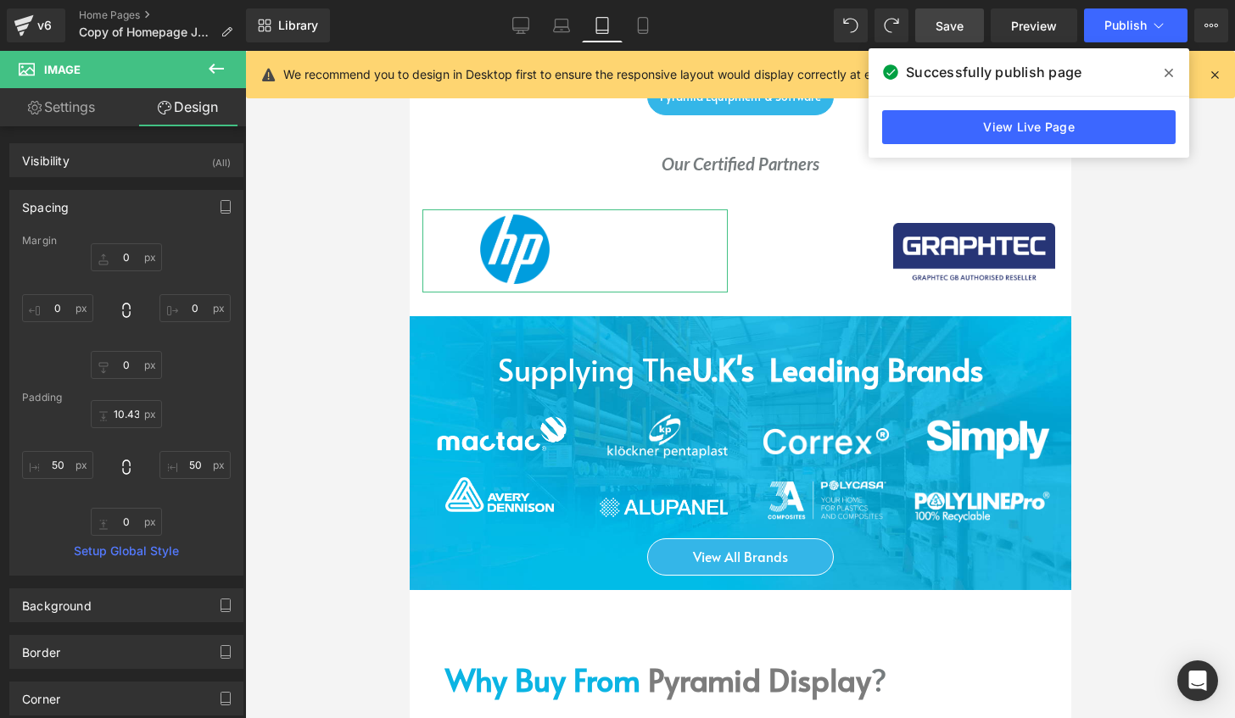
click at [64, 102] on link "Settings" at bounding box center [61, 107] width 123 height 38
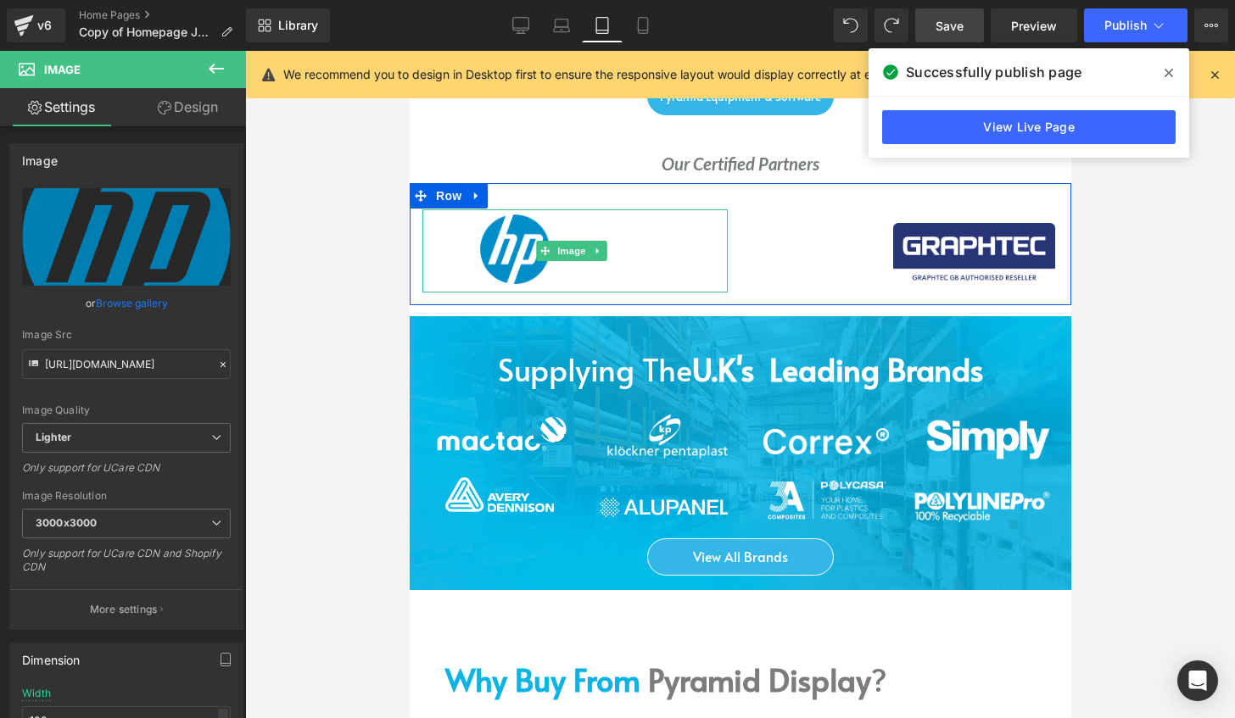
click at [534, 227] on img at bounding box center [574, 247] width 305 height 75
click at [598, 246] on icon at bounding box center [597, 251] width 9 height 10
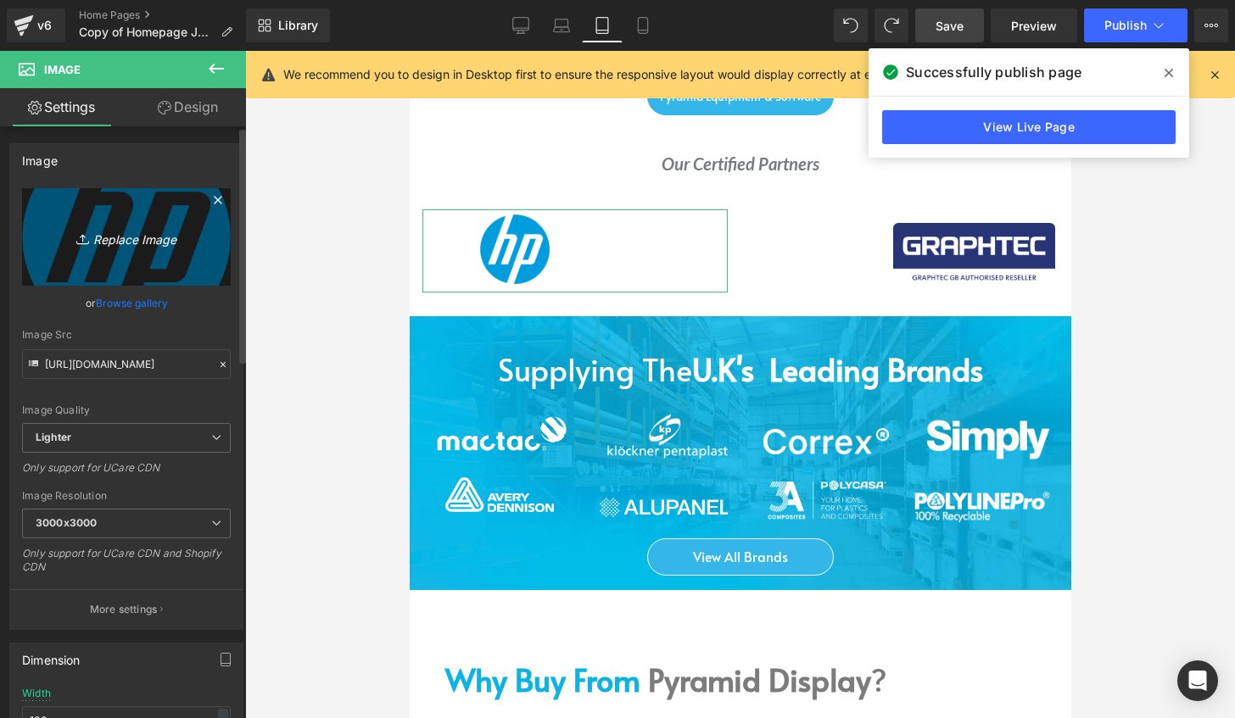
click at [139, 245] on icon "Replace Image" at bounding box center [127, 236] width 136 height 21
type input "C:\fakepath\HP-logo-blue-png-small-size.png"
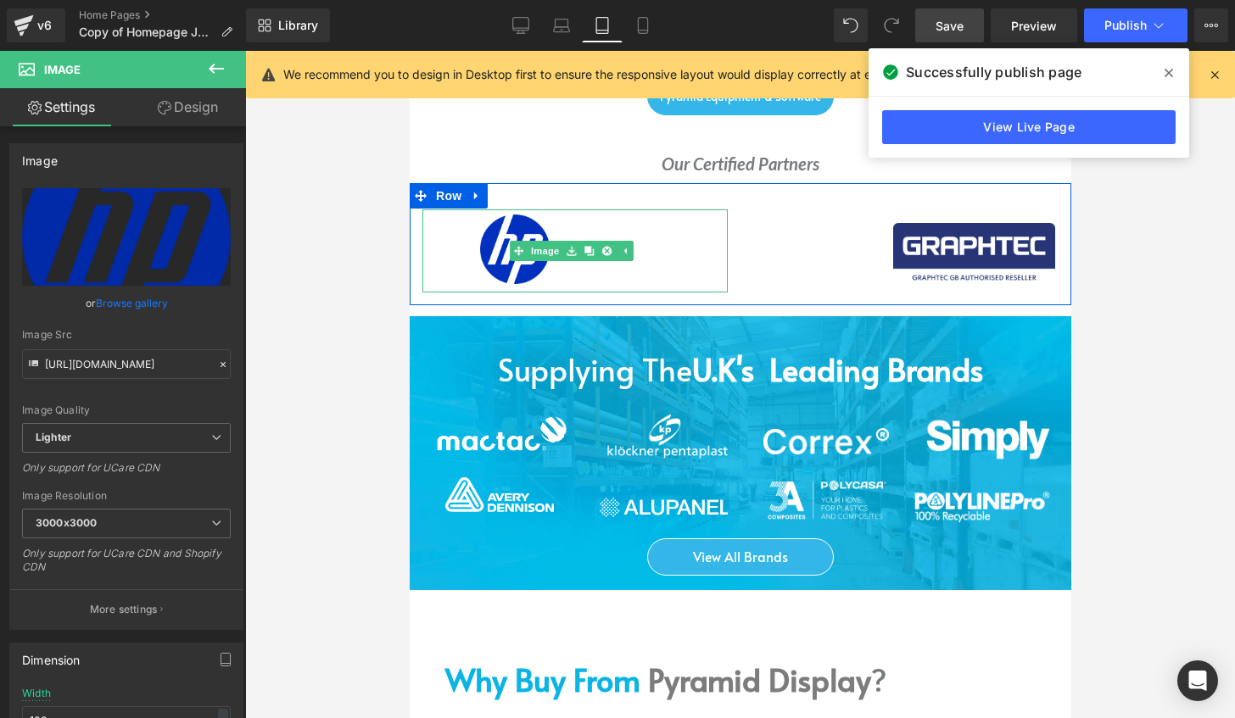
scroll to position [2484, 0]
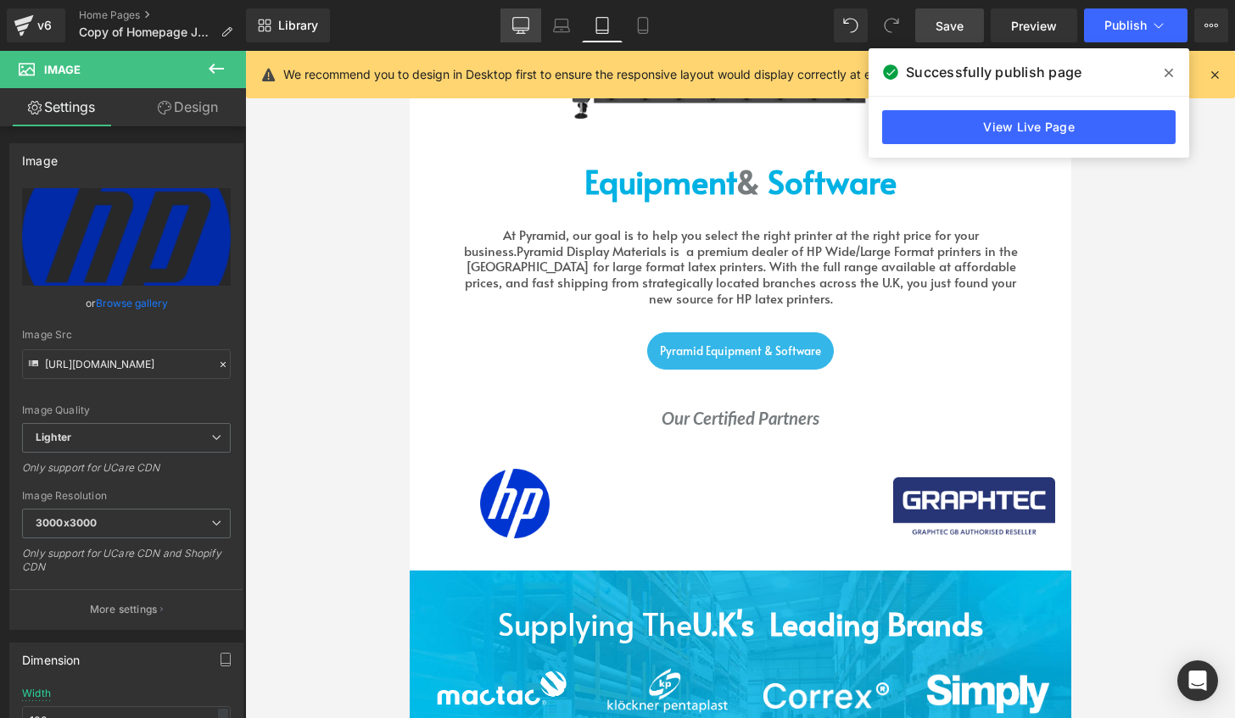
click at [528, 16] on link "Desktop" at bounding box center [520, 25] width 41 height 34
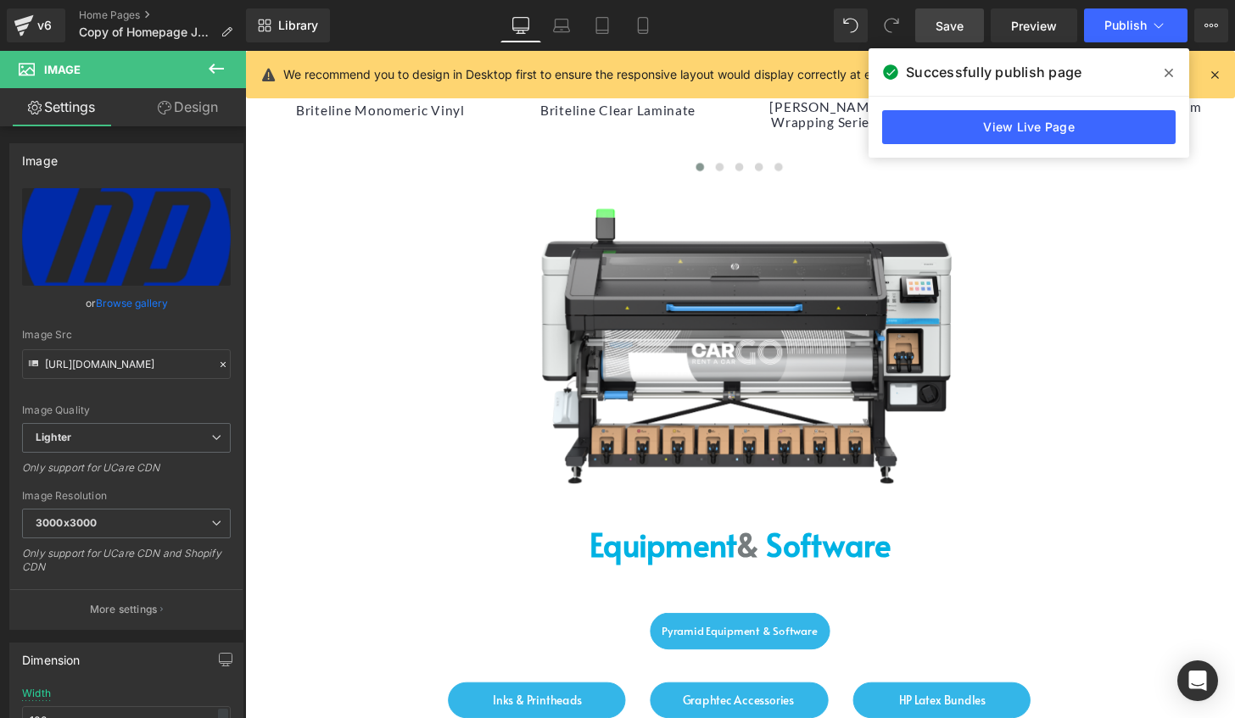
scroll to position [1866, 0]
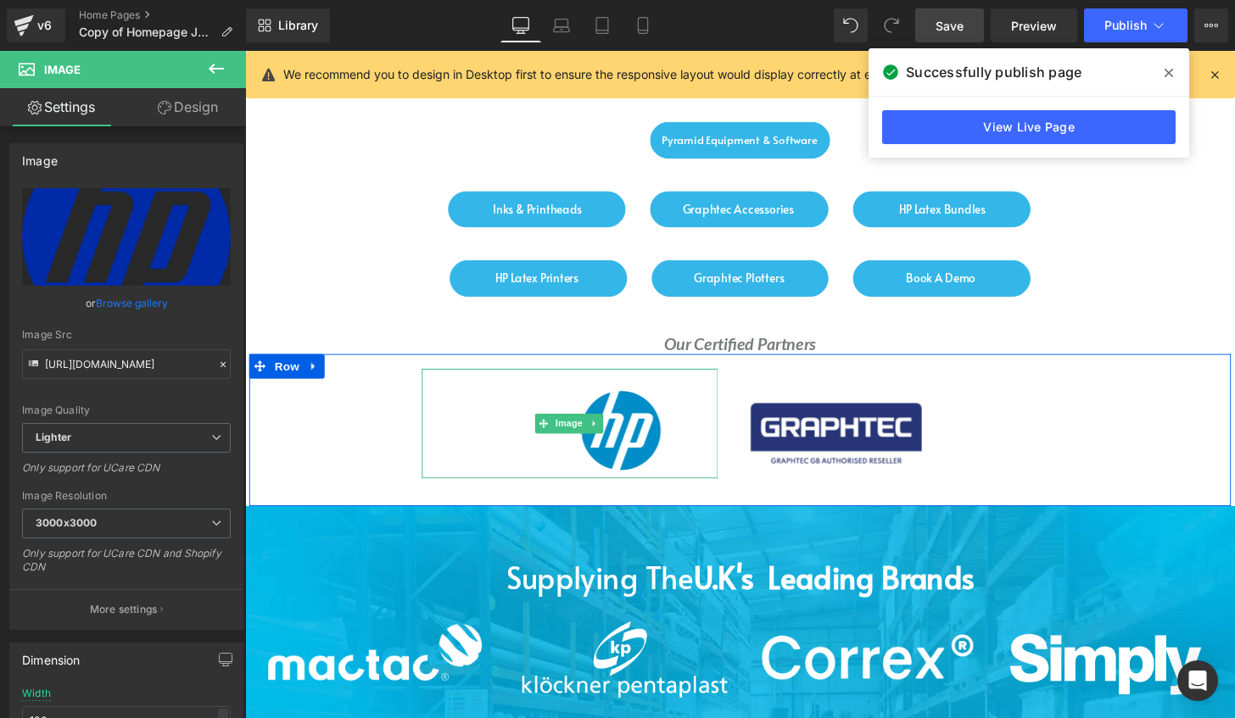
click at [631, 428] on img at bounding box center [581, 433] width 307 height 105
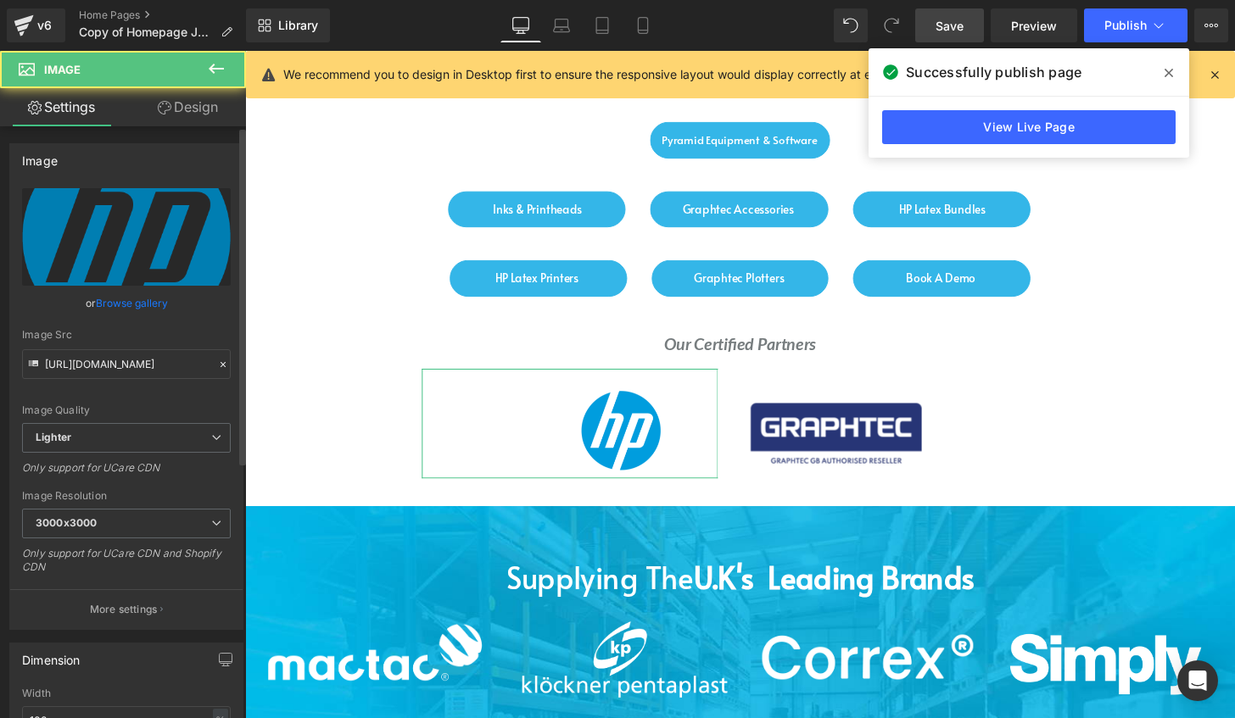
click at [140, 303] on link "Browse gallery" at bounding box center [132, 303] width 72 height 30
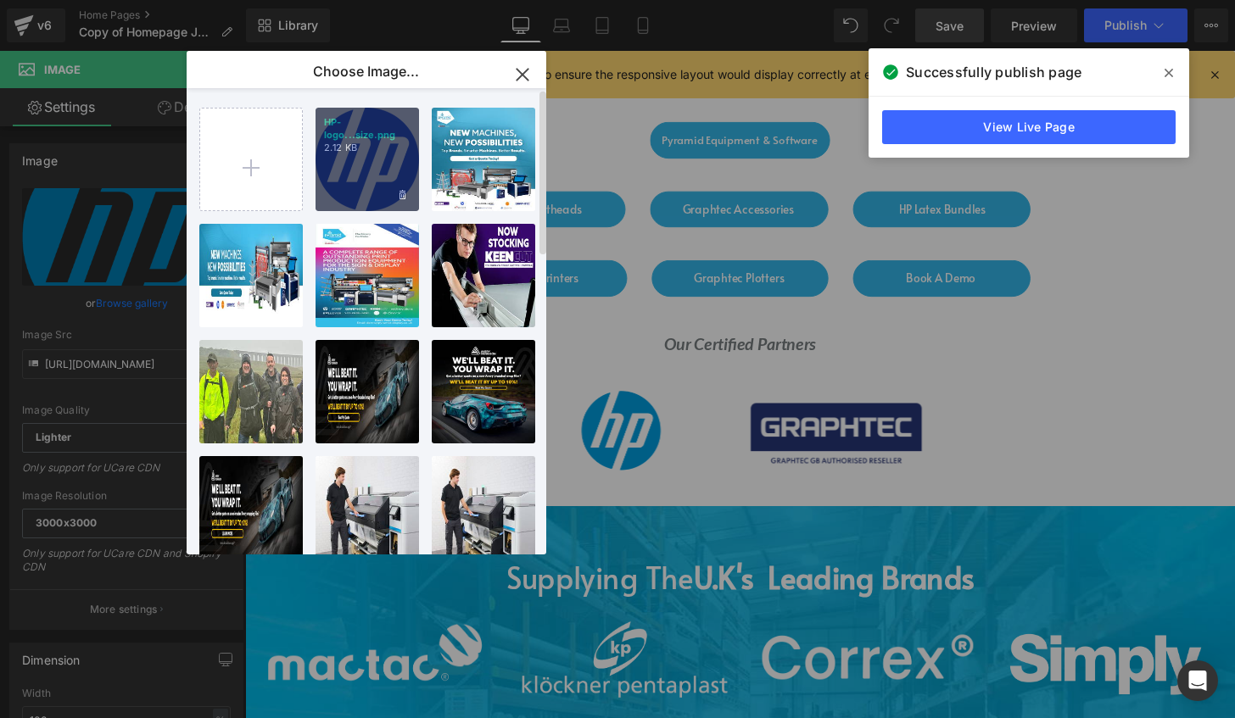
click at [392, 170] on div "HP-logo...size.png 2.12 KB" at bounding box center [367, 159] width 103 height 103
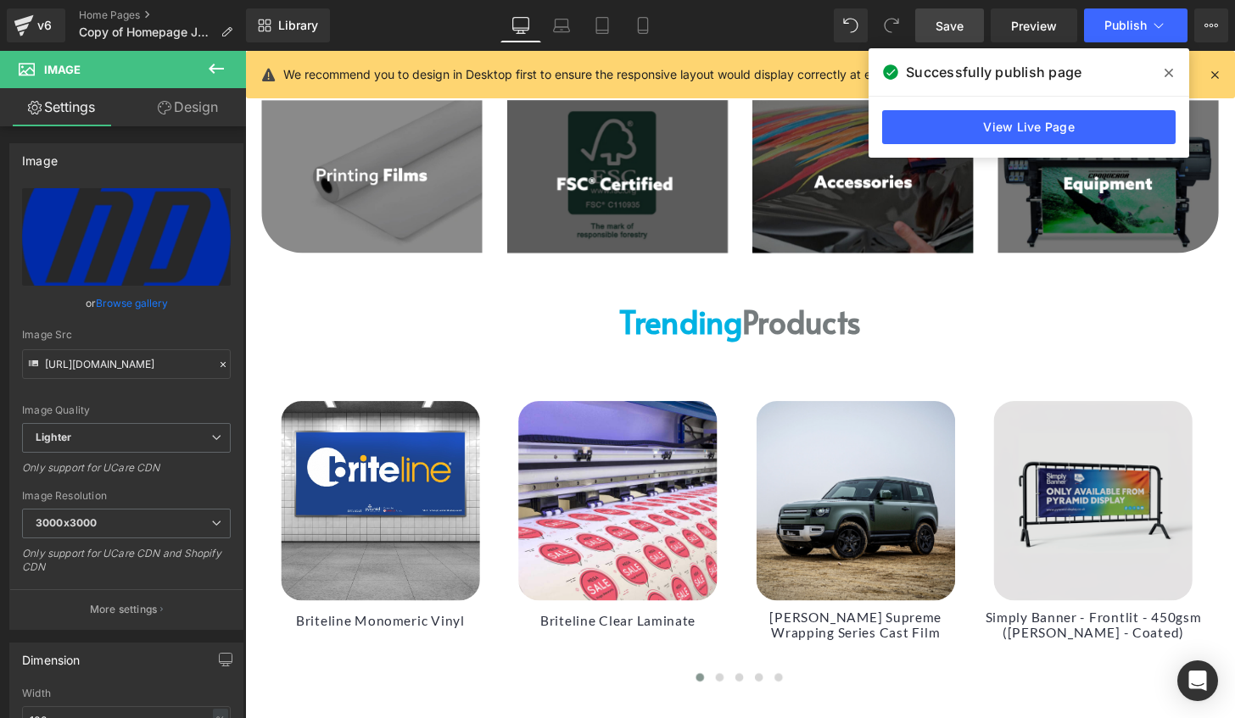
scroll to position [763, 0]
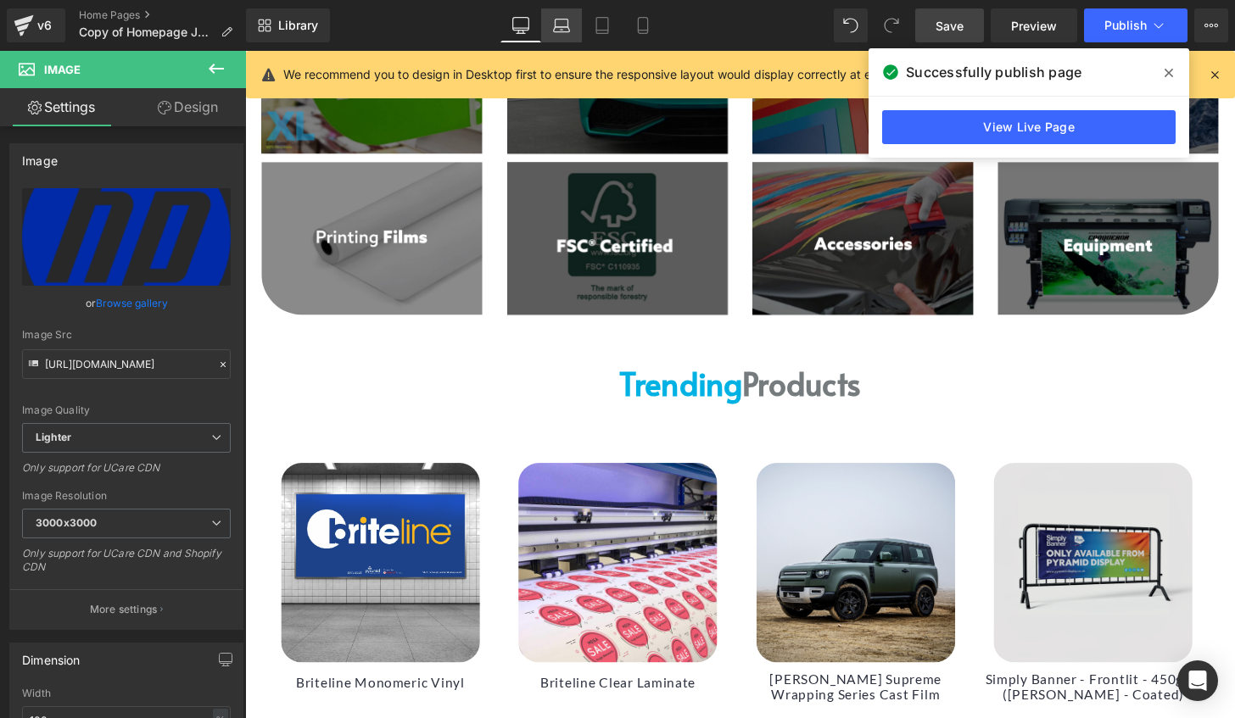
drag, startPoint x: 565, startPoint y: 24, endPoint x: 356, endPoint y: 57, distance: 211.3
click at [565, 24] on icon at bounding box center [561, 25] width 17 height 17
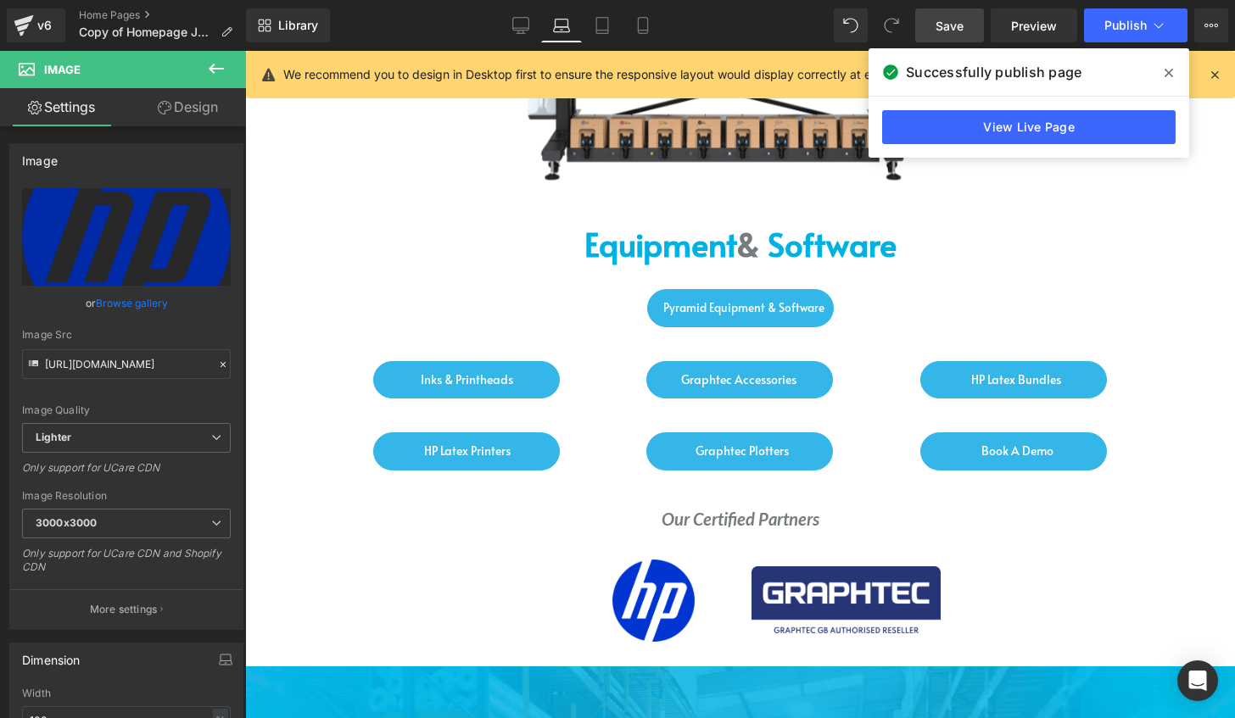
scroll to position [1666, 0]
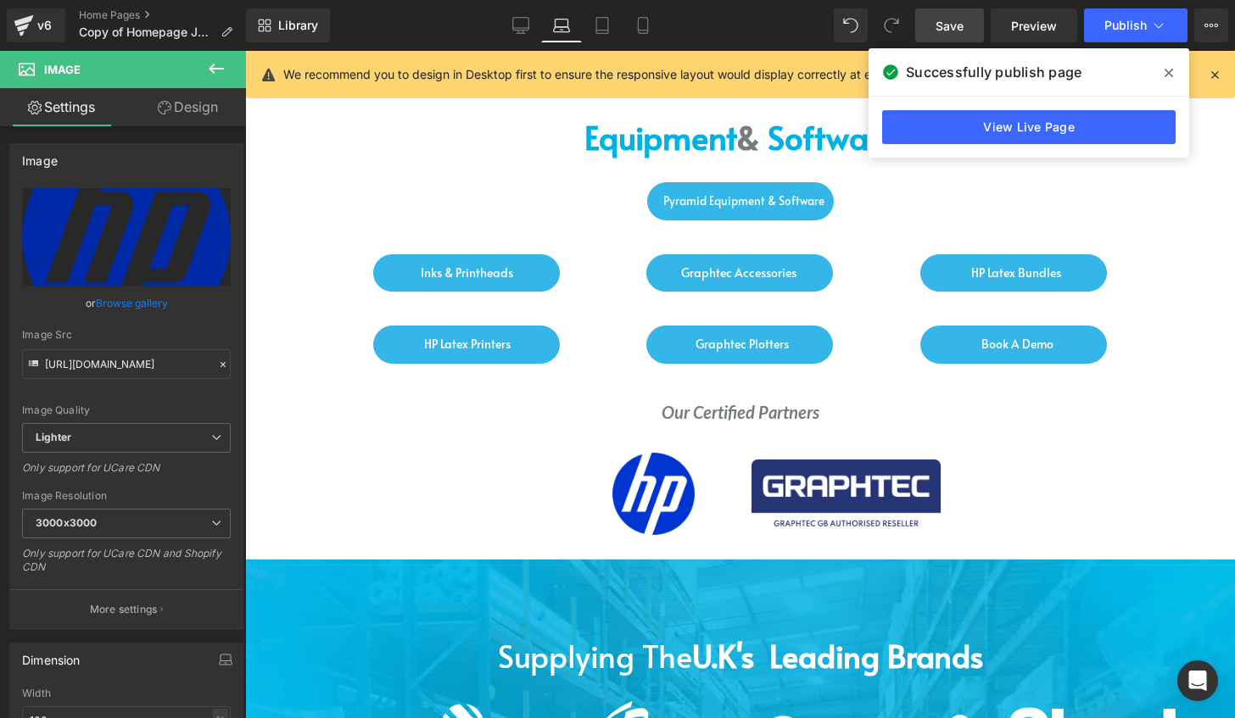
click at [936, 26] on link "Save" at bounding box center [949, 25] width 69 height 34
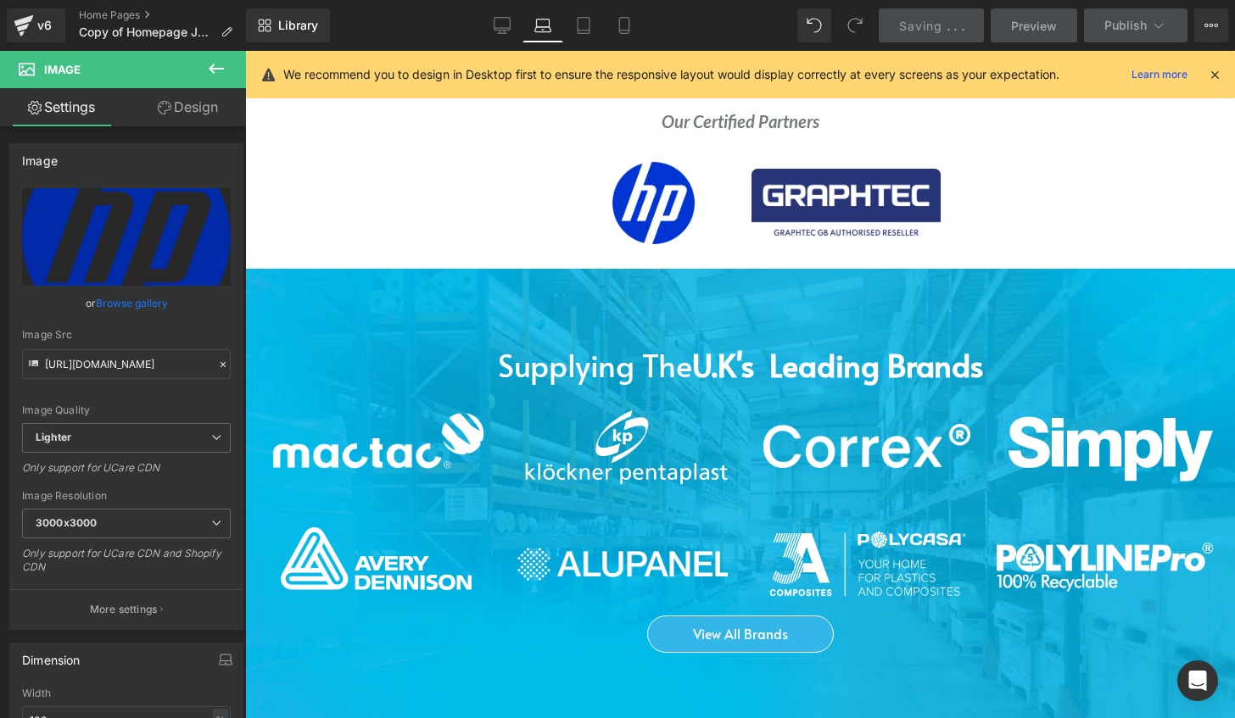
scroll to position [1920, 0]
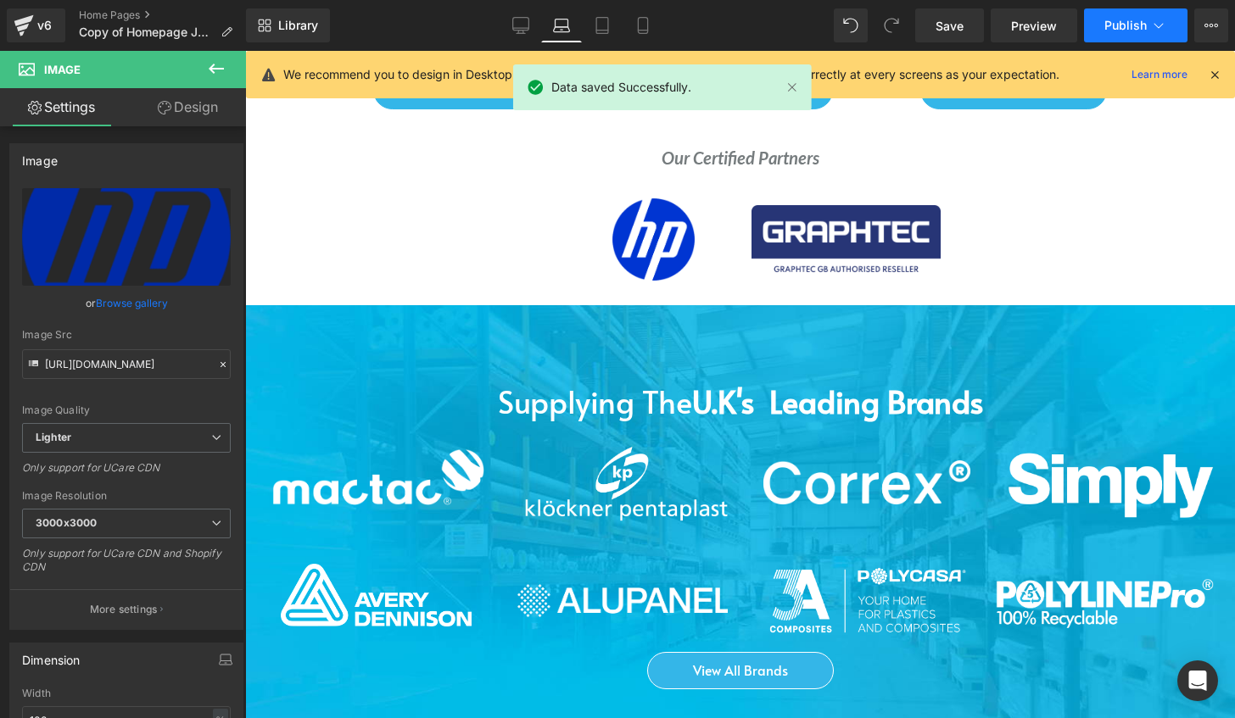
click at [1138, 34] on button "Publish" at bounding box center [1135, 25] width 103 height 34
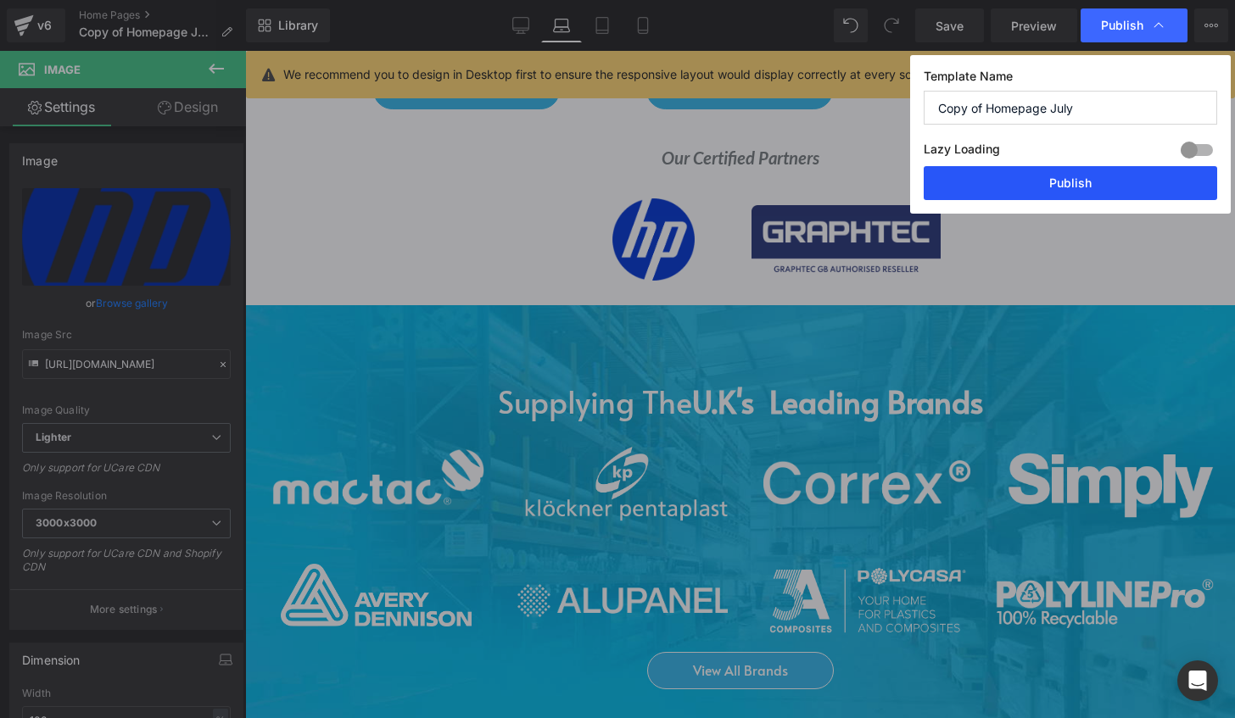
click at [1093, 175] on button "Publish" at bounding box center [1070, 183] width 293 height 34
